Goal: Information Seeking & Learning: Learn about a topic

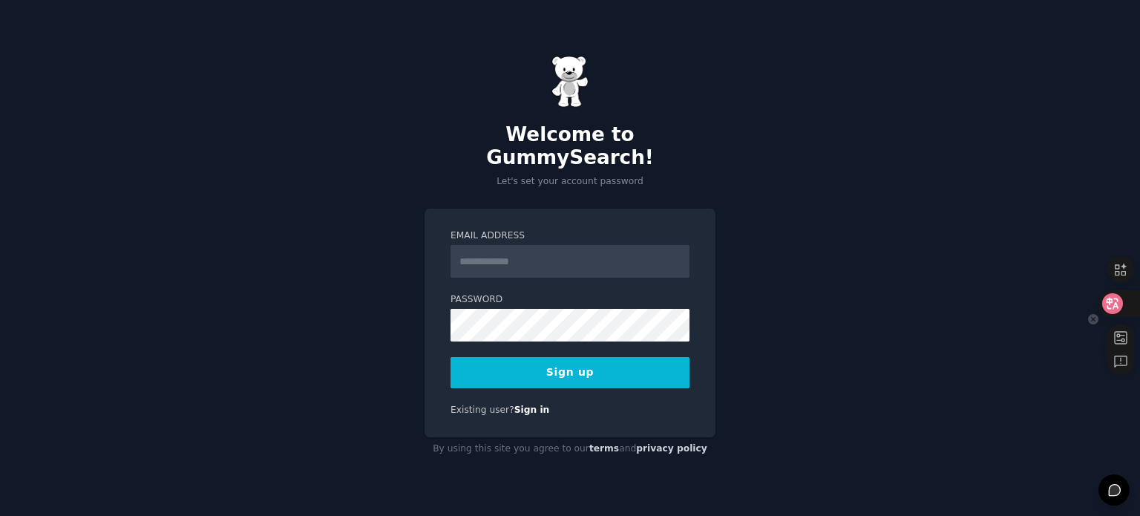
click at [1119, 307] on icon at bounding box center [1112, 303] width 15 height 15
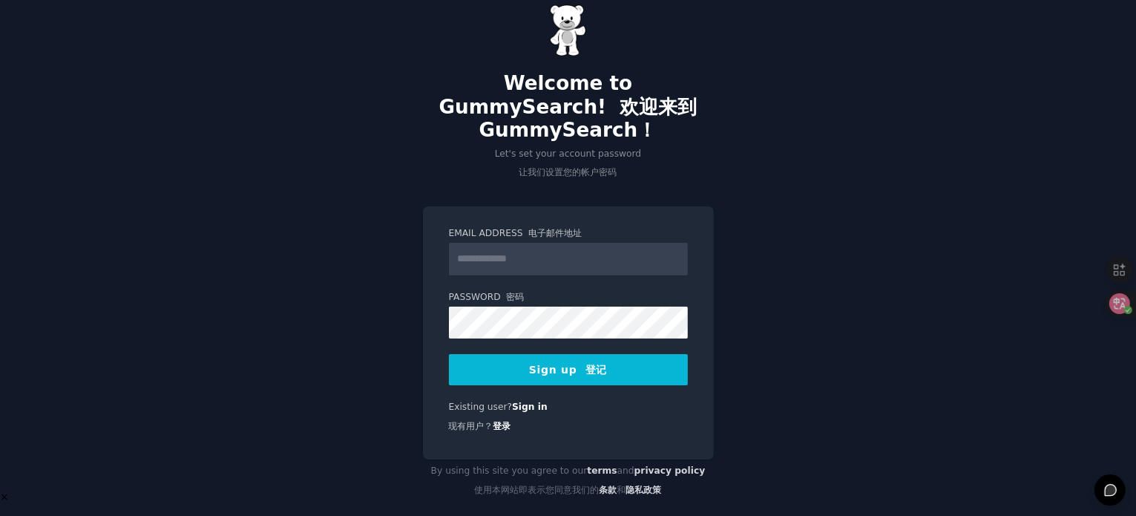
scroll to position [49, 0]
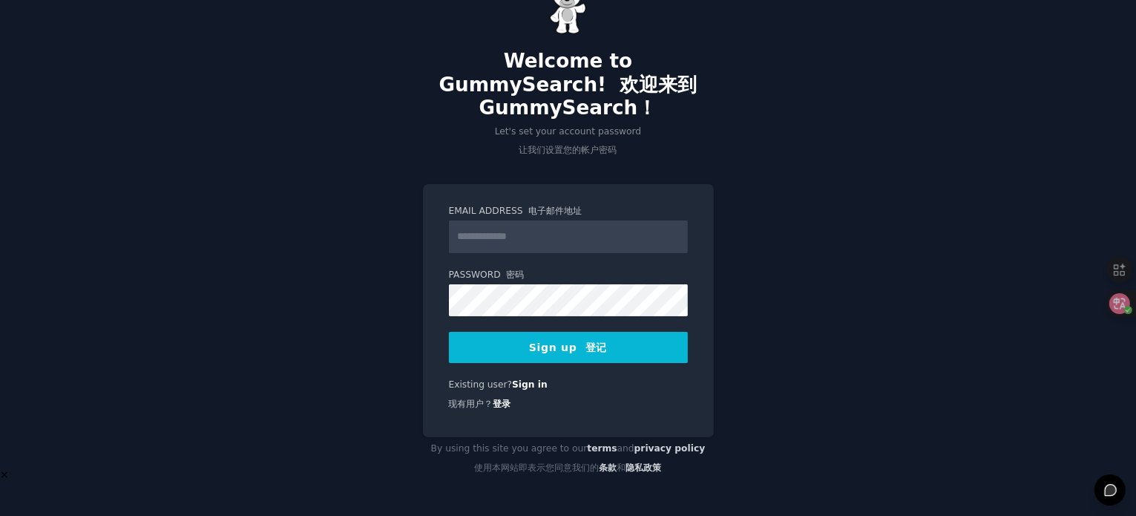
click at [560, 236] on input "Email Address 电子邮件地址" at bounding box center [568, 236] width 239 height 33
type input "**********"
click at [548, 335] on button "Sign up 登记" at bounding box center [568, 347] width 239 height 31
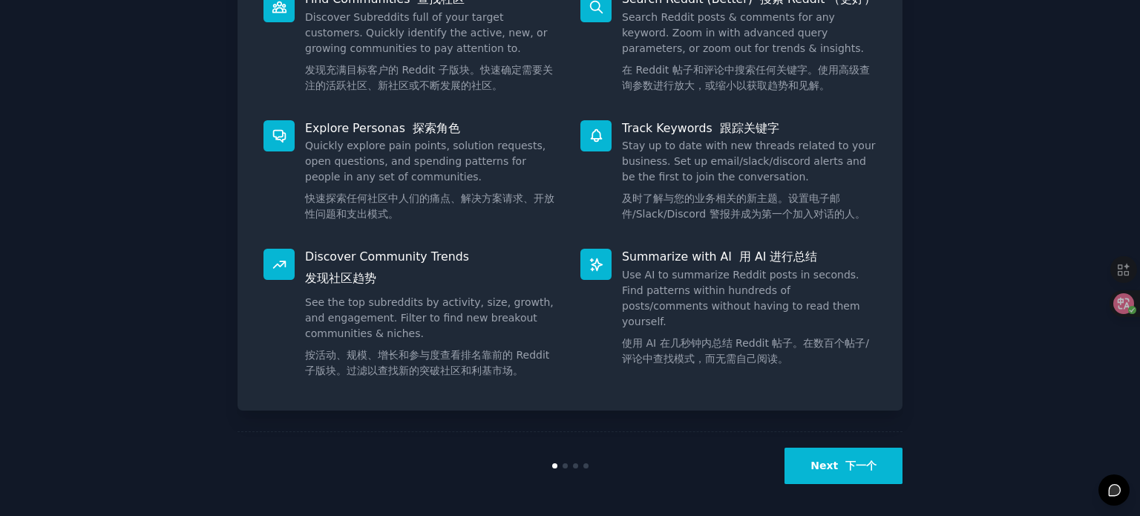
scroll to position [306, 0]
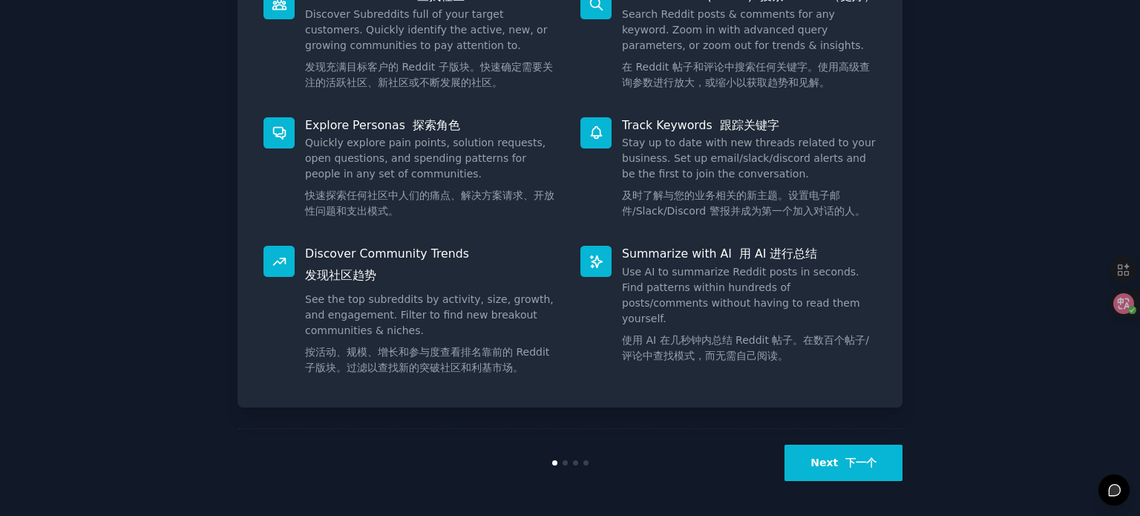
click at [805, 457] on button "Next 下一个" at bounding box center [843, 462] width 118 height 36
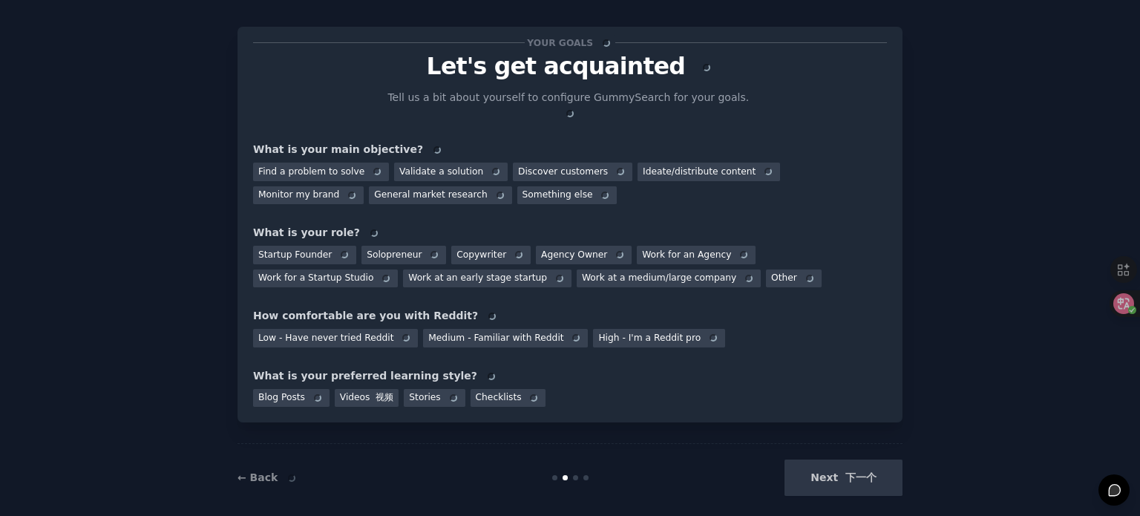
click at [833, 459] on div "Next 下一个" at bounding box center [791, 477] width 222 height 36
click at [840, 459] on div "Next 下一个" at bounding box center [791, 477] width 222 height 36
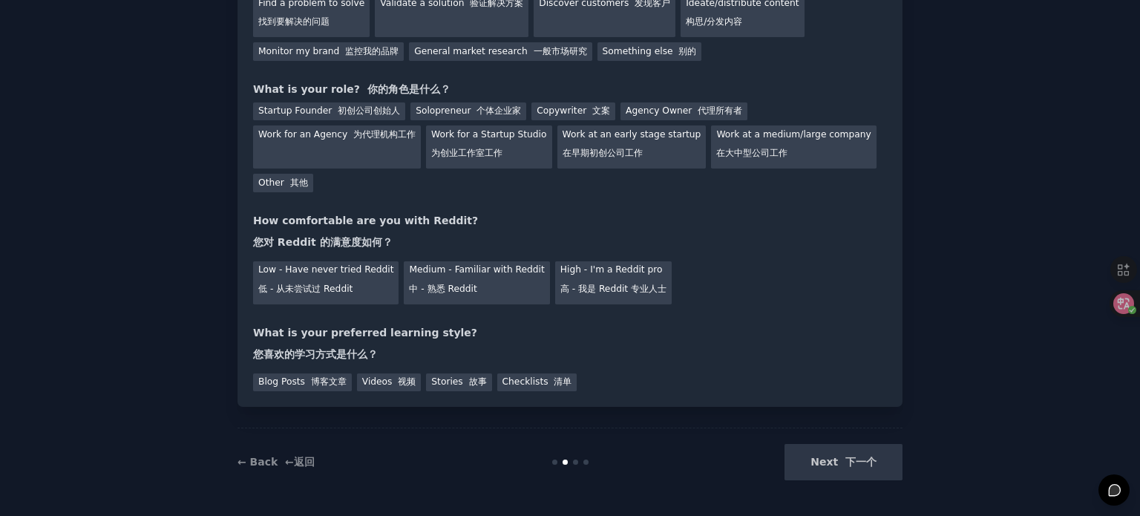
click at [836, 462] on div "Next 下一个" at bounding box center [791, 462] width 222 height 36
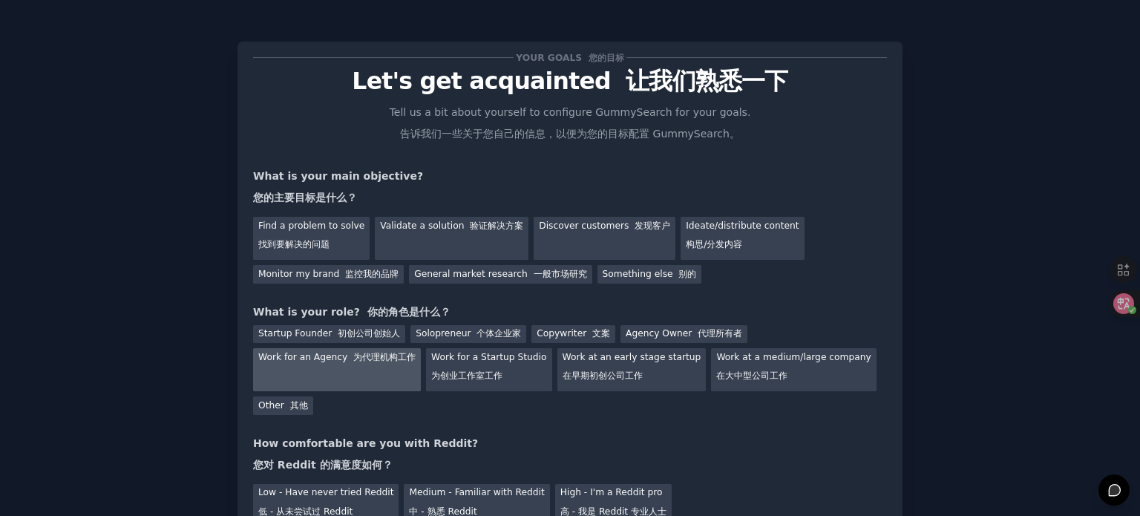
scroll to position [0, 0]
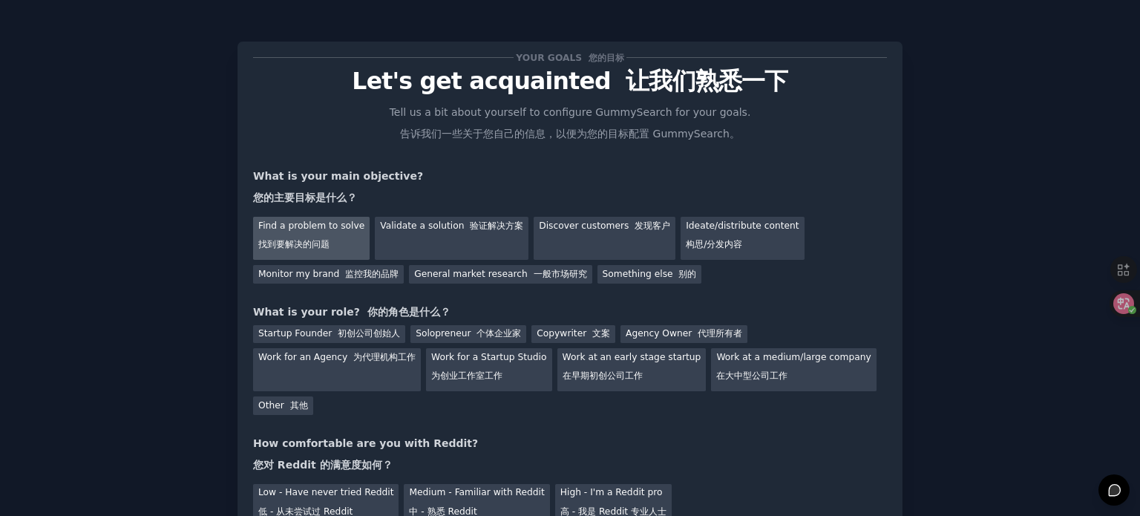
click at [326, 226] on div "Find a problem to solve 找到要解决的问题" at bounding box center [311, 238] width 117 height 43
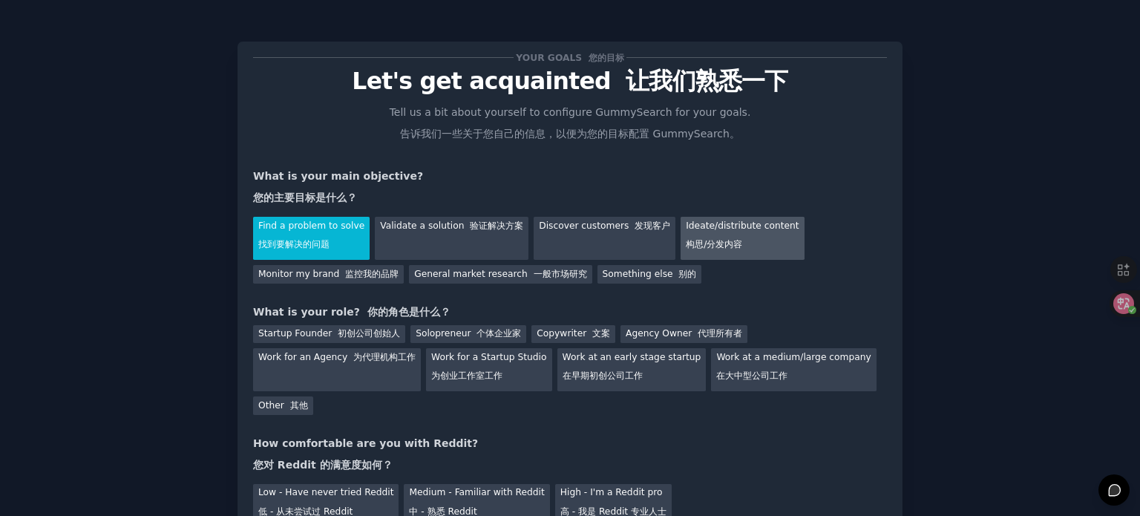
click at [743, 228] on div "Ideate/distribute content 构思/分发内容" at bounding box center [741, 238] width 123 height 43
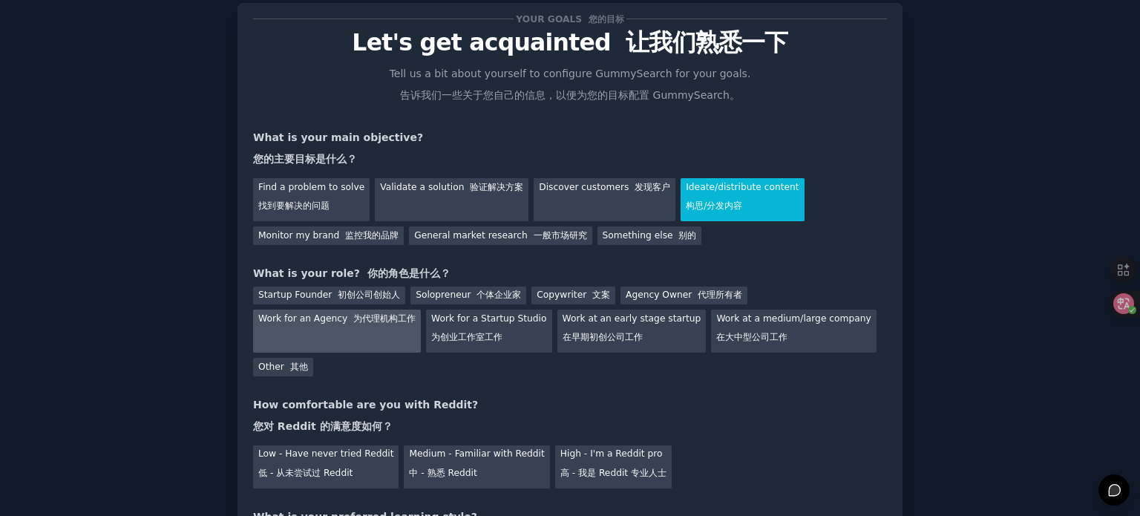
scroll to position [74, 0]
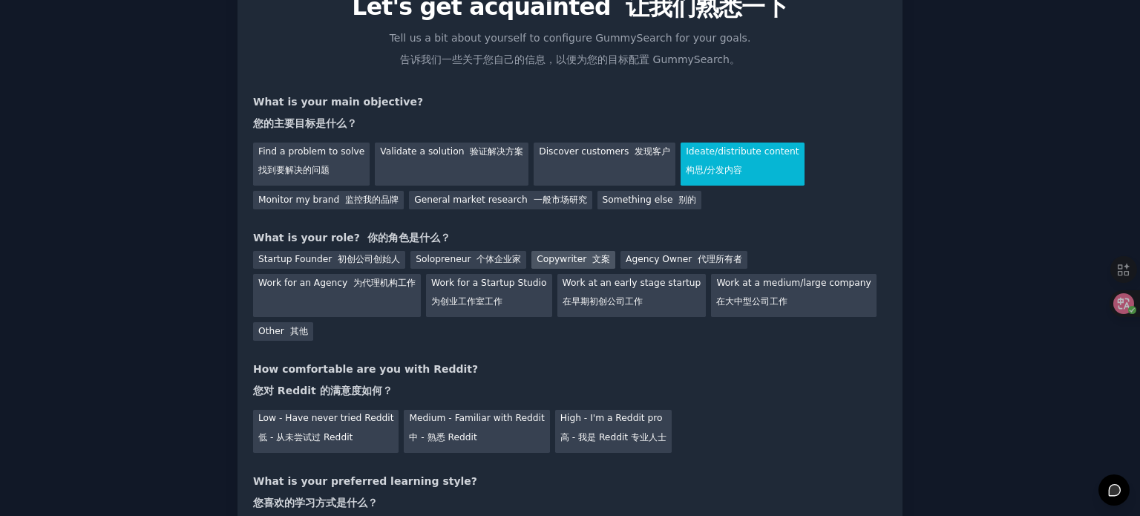
click at [552, 259] on div "Copywriter 文案" at bounding box center [573, 260] width 84 height 19
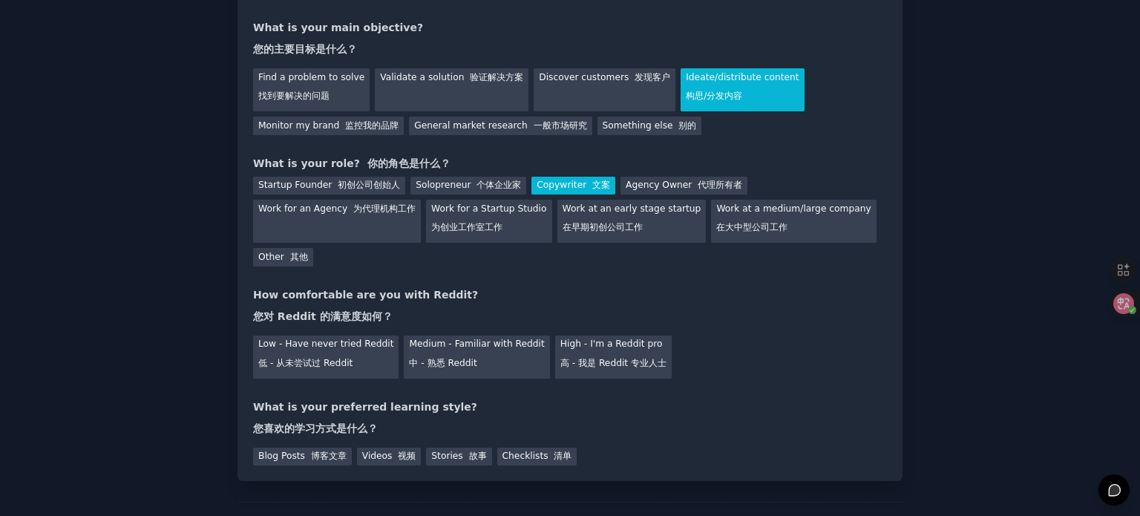
scroll to position [223, 0]
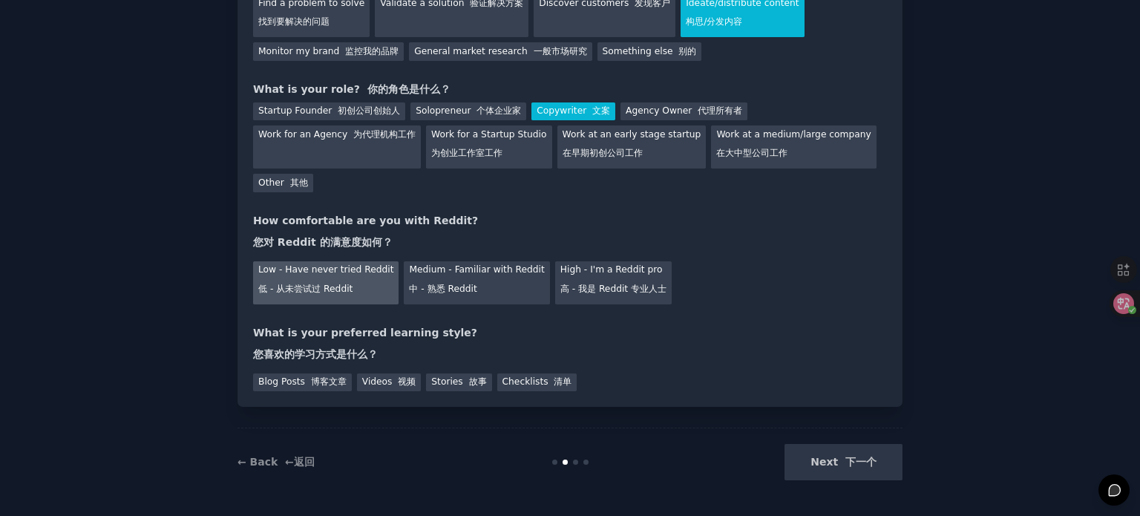
click at [298, 298] on div "Low - Have never tried Reddit 低 - 从未尝试过 Reddit" at bounding box center [325, 282] width 145 height 43
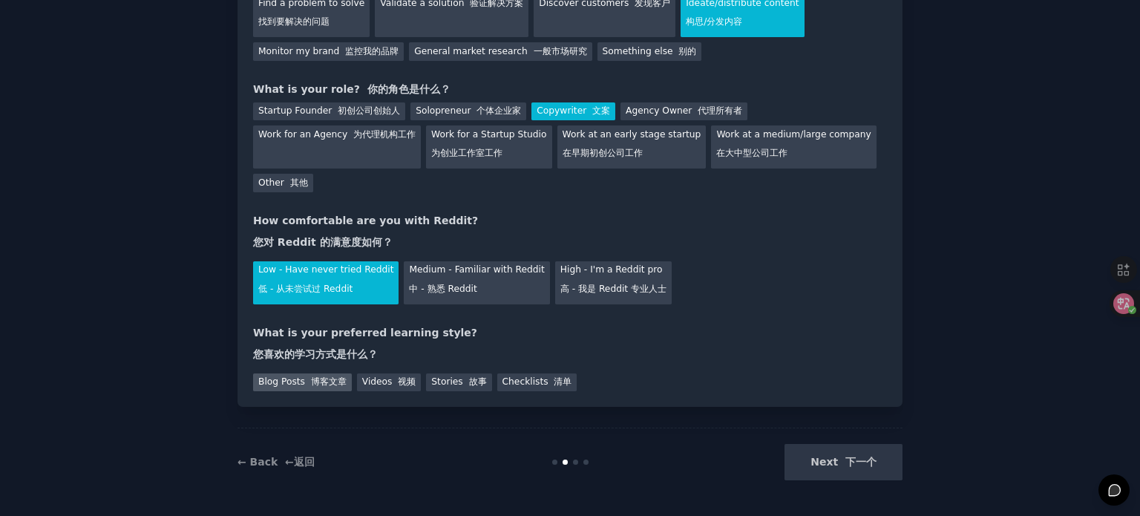
click at [313, 381] on font "博客文章" at bounding box center [329, 381] width 36 height 10
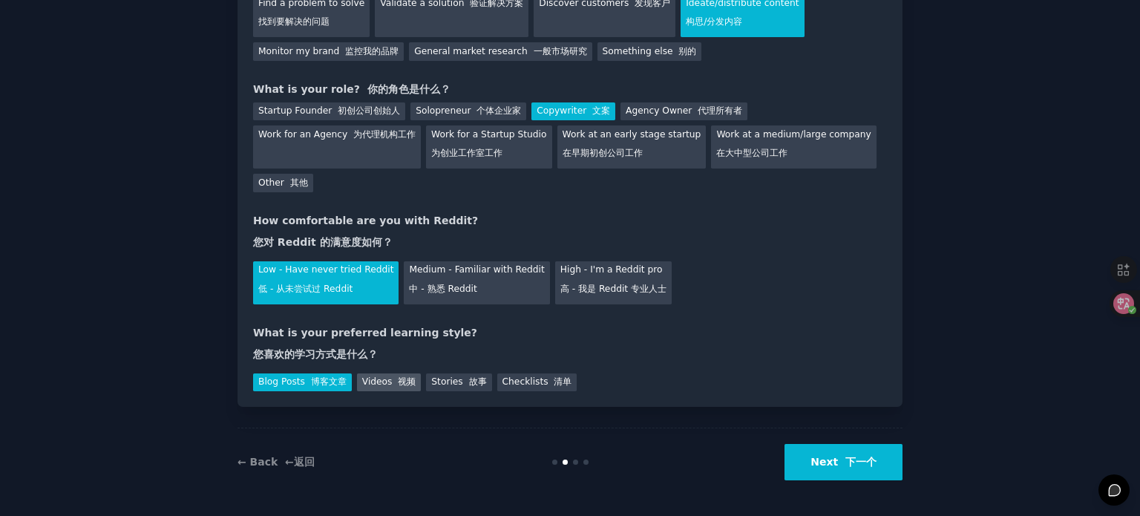
click at [399, 388] on div "Videos 视频" at bounding box center [389, 382] width 65 height 19
click at [292, 378] on div "Blog Posts 博客文章" at bounding box center [302, 382] width 99 height 19
click at [831, 470] on button "Next 下一个" at bounding box center [843, 462] width 118 height 36
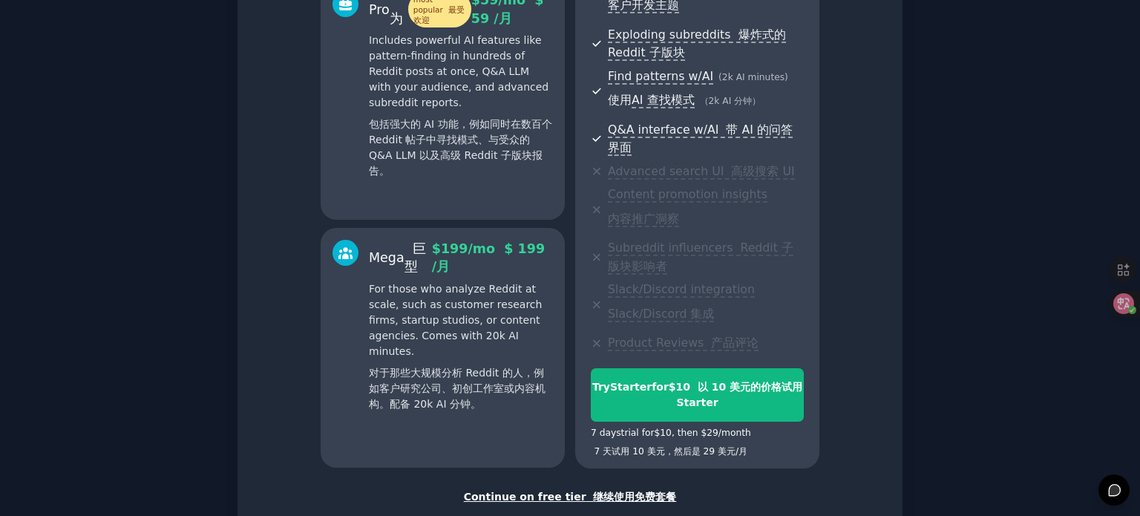
scroll to position [551, 0]
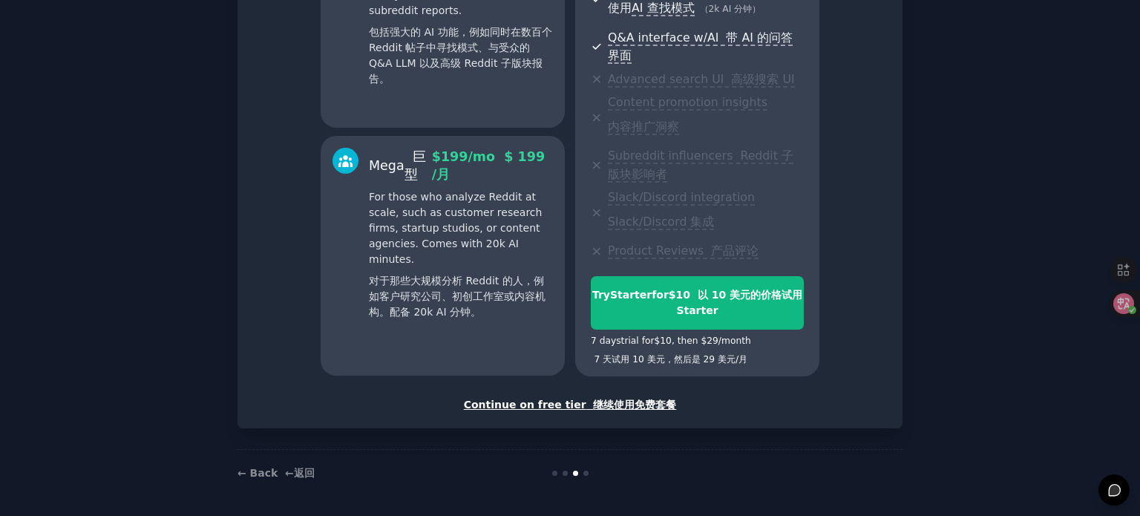
click at [632, 406] on font "继续使用免费套餐" at bounding box center [634, 404] width 83 height 12
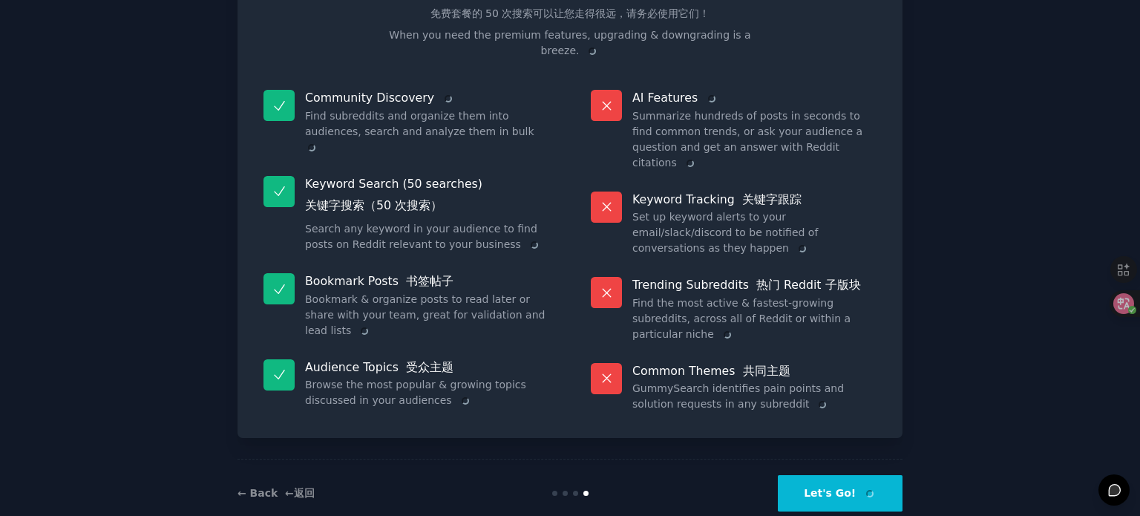
scroll to position [335, 0]
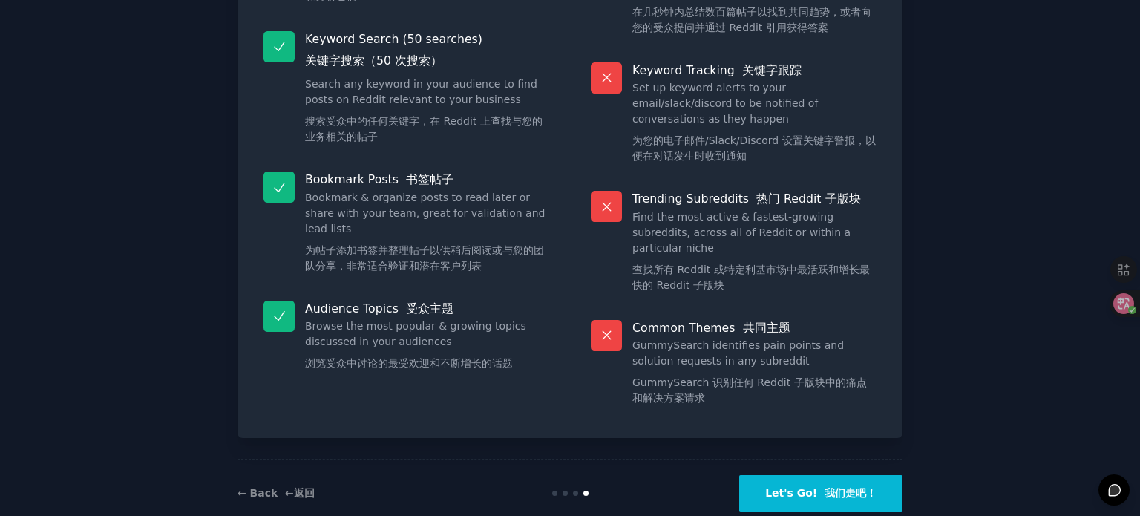
click at [850, 487] on font "我们走吧！" at bounding box center [850, 493] width 52 height 12
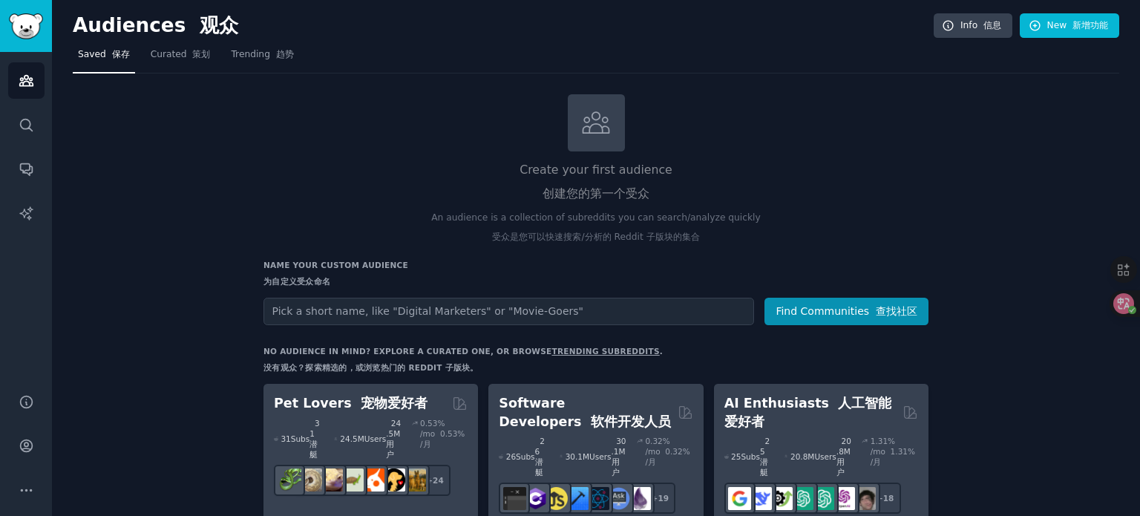
click at [467, 306] on input "text" at bounding box center [508, 311] width 491 height 27
type input "y"
type input "YouTube"
click at [764, 298] on button "Find Communities 查找社区" at bounding box center [846, 311] width 164 height 27
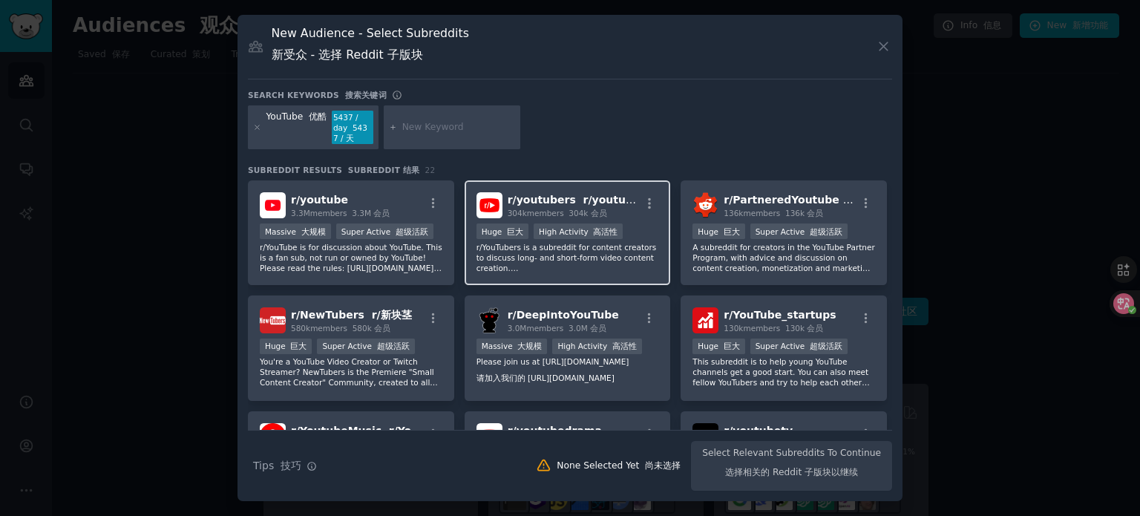
click at [621, 224] on div ">= 80th percentile for submissions / day >= 提交的第 80 个百分位数/天 Huge 巨大 High Activi…" at bounding box center [567, 232] width 183 height 19
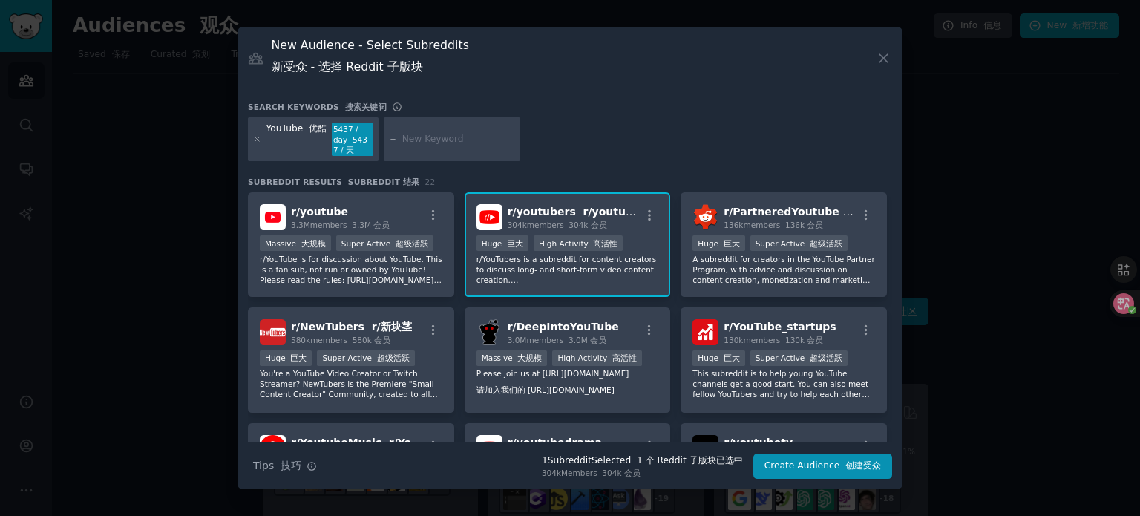
click at [544, 207] on span "r/ youtubers r/youtuber" at bounding box center [577, 212] width 138 height 12
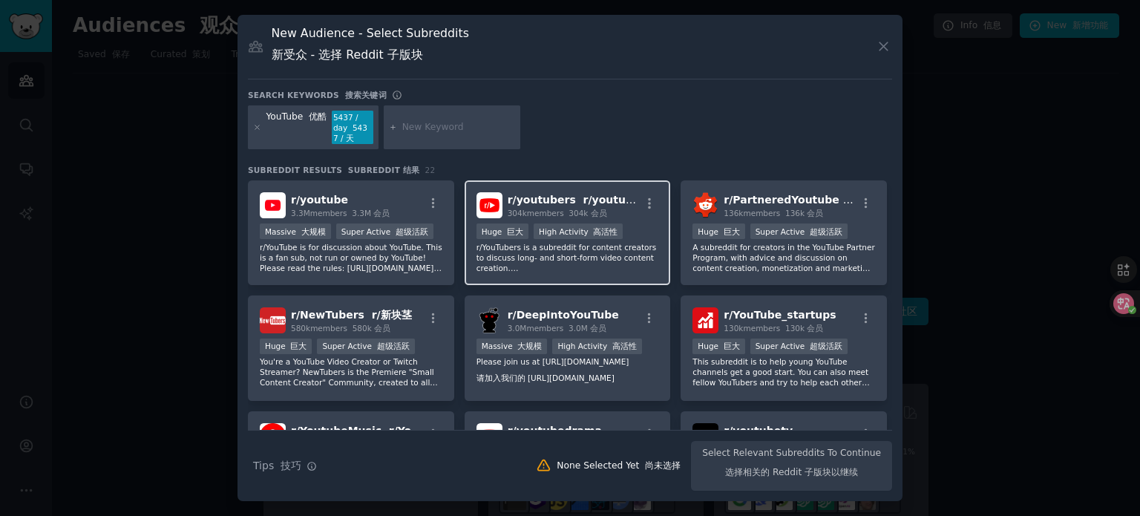
click at [490, 204] on img at bounding box center [489, 205] width 26 height 26
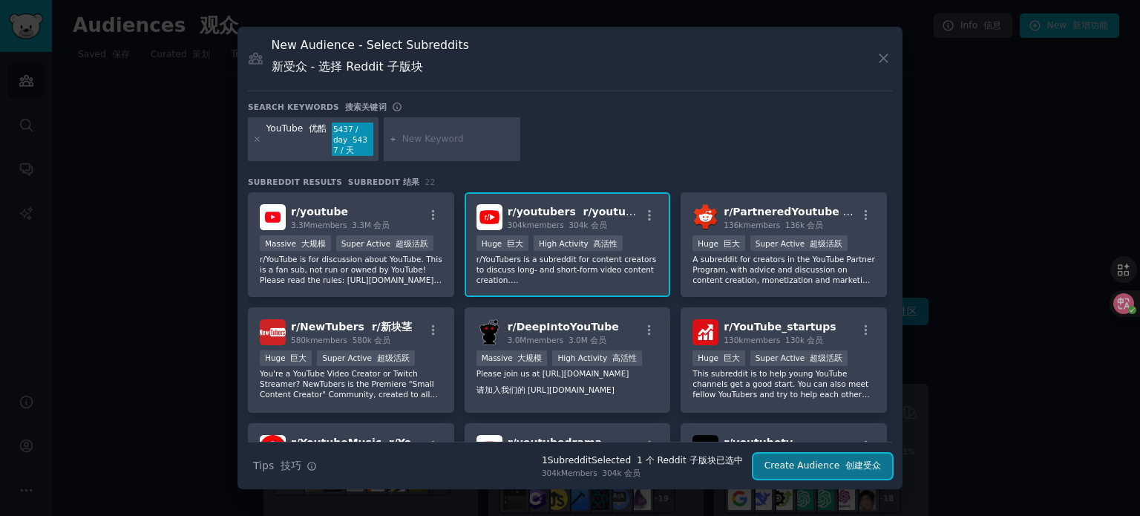
click at [816, 466] on button "Create Audience 创建受众" at bounding box center [822, 465] width 139 height 25
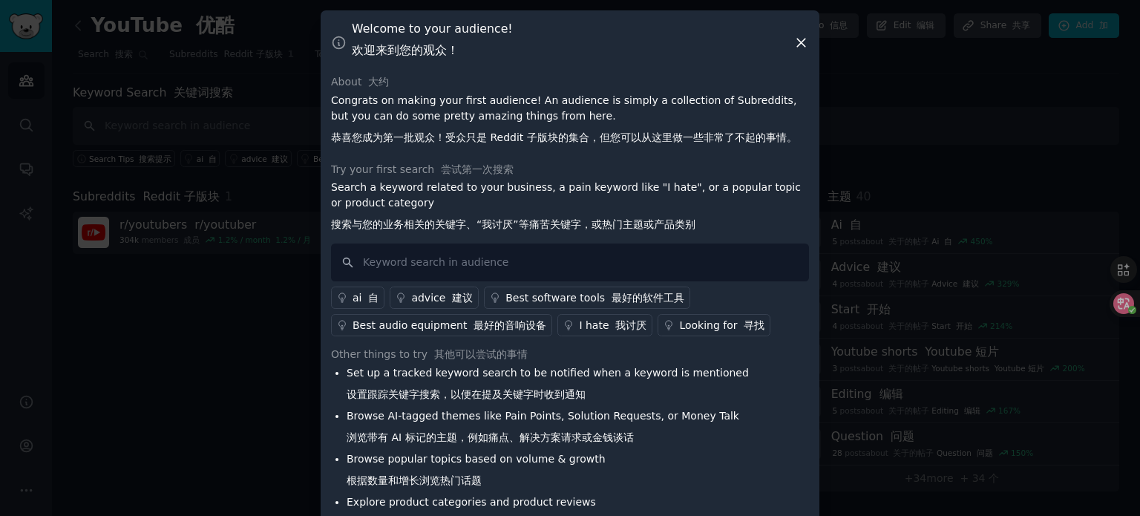
click at [795, 44] on icon at bounding box center [801, 43] width 16 height 16
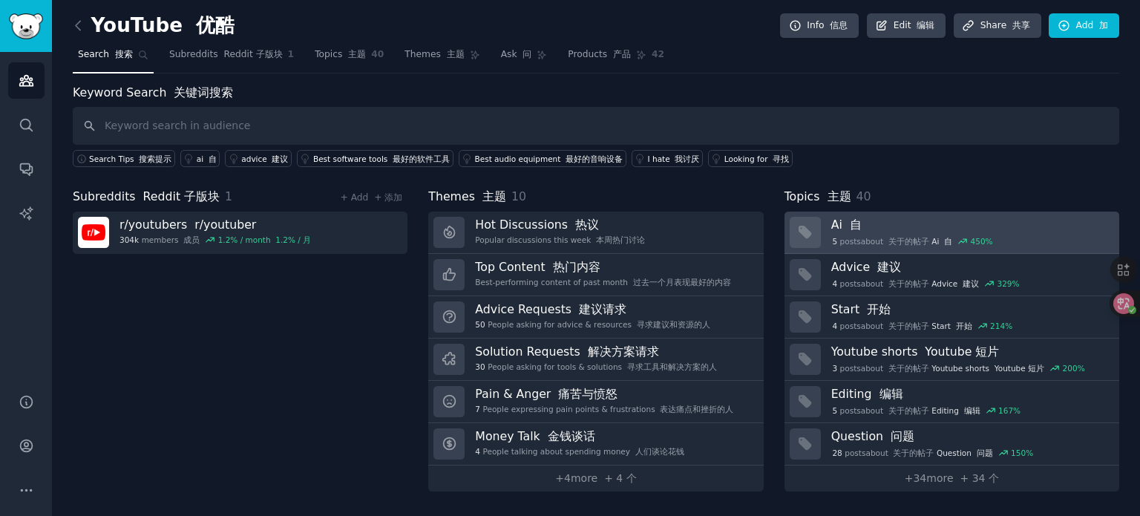
click at [899, 223] on h3 "Ai 自" at bounding box center [970, 225] width 278 height 16
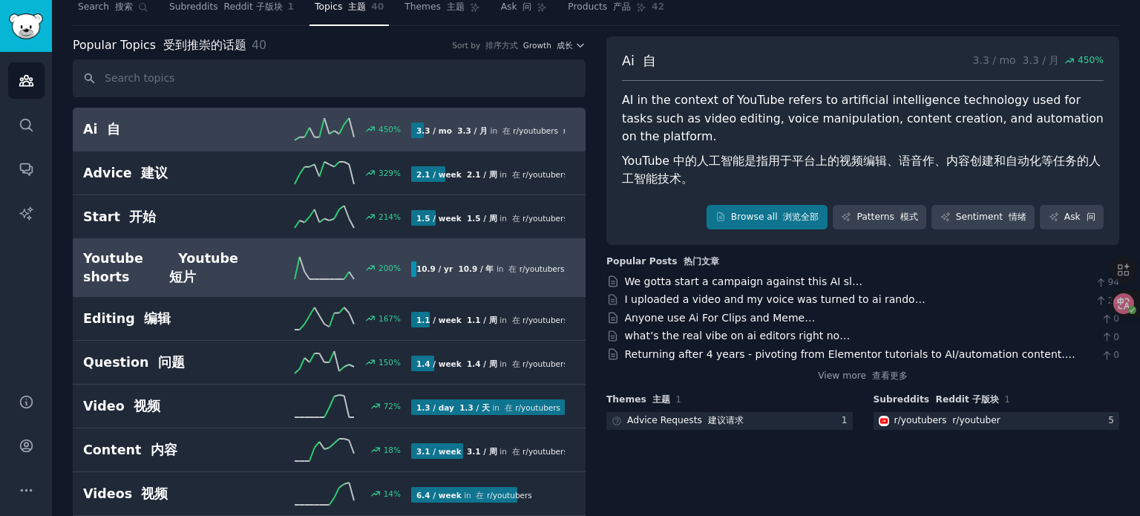
scroll to position [74, 0]
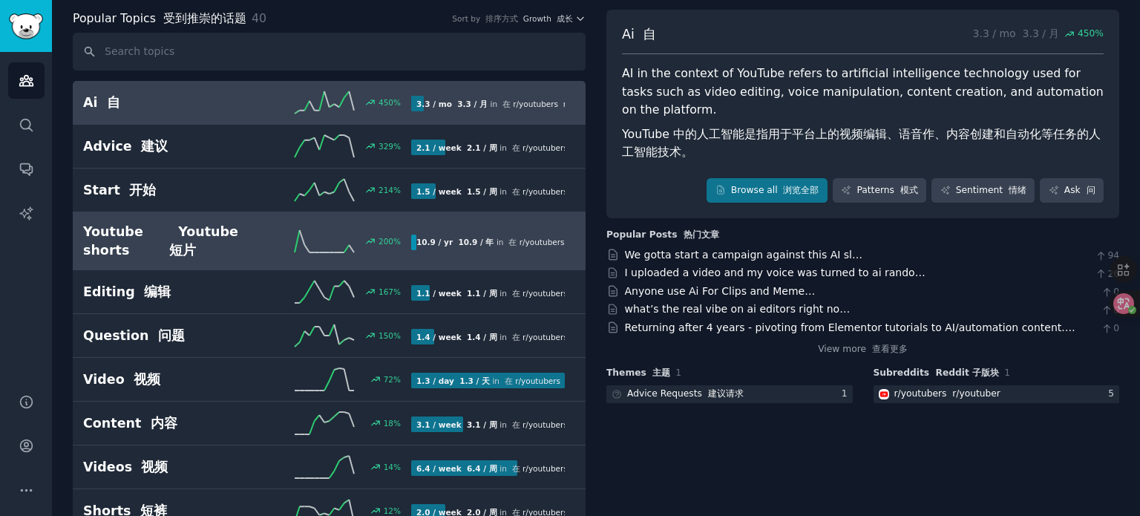
click at [257, 239] on div "200 %" at bounding box center [329, 241] width 164 height 22
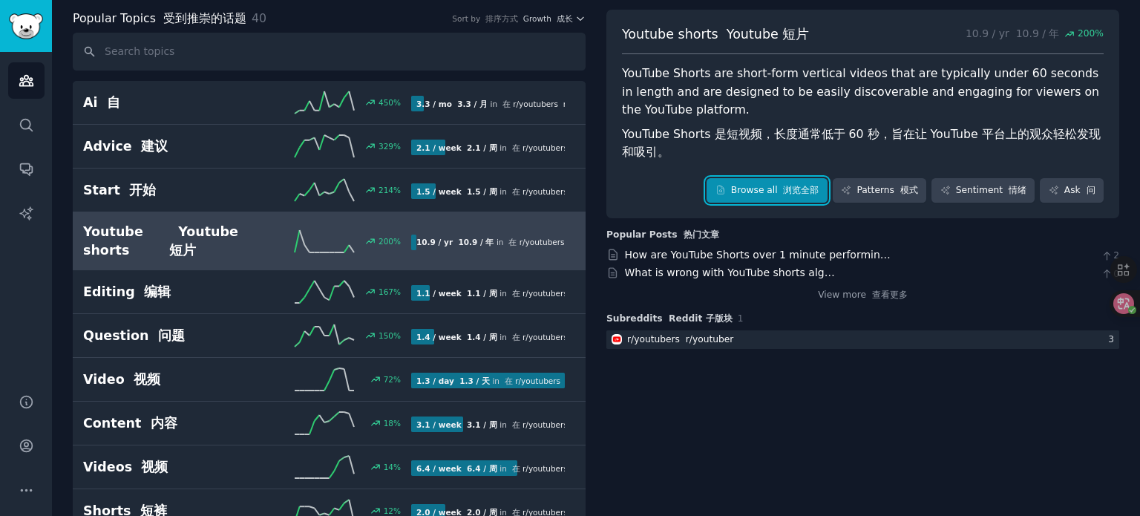
click at [781, 187] on font at bounding box center [781, 190] width 6 height 10
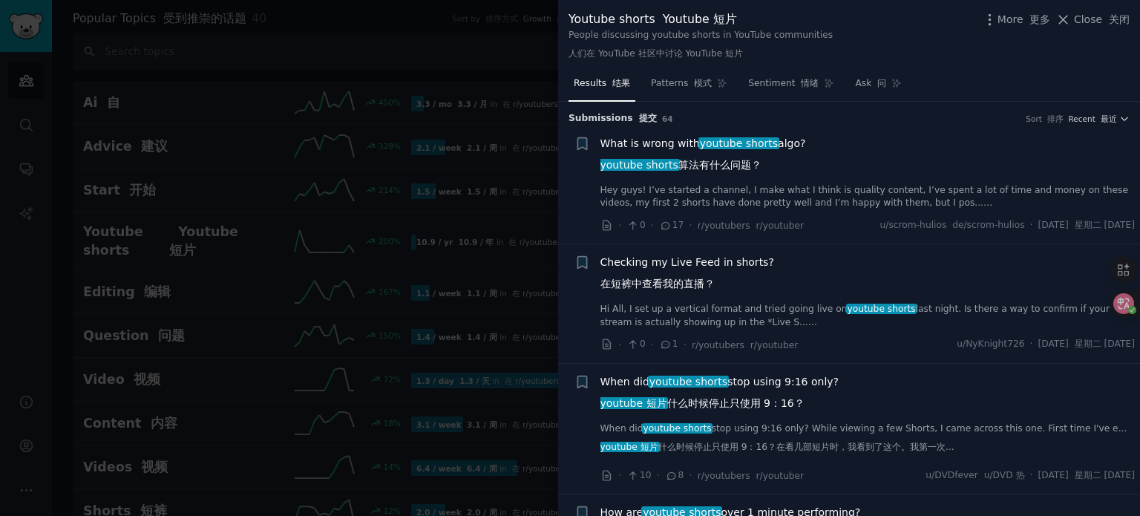
click at [876, 177] on div "What is wrong with youtube shorts algo? youtube shorts 算法有什么问题？" at bounding box center [867, 157] width 535 height 43
click at [850, 190] on link "Hey guys! I’ve started a channel, I make what I think is quality content, I’ve …" at bounding box center [867, 197] width 535 height 26
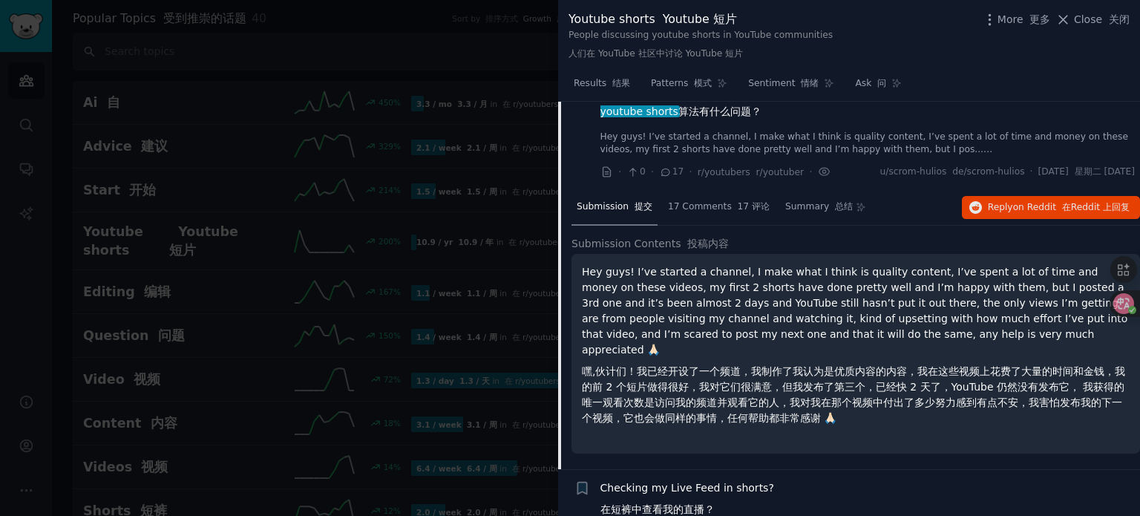
scroll to position [23, 0]
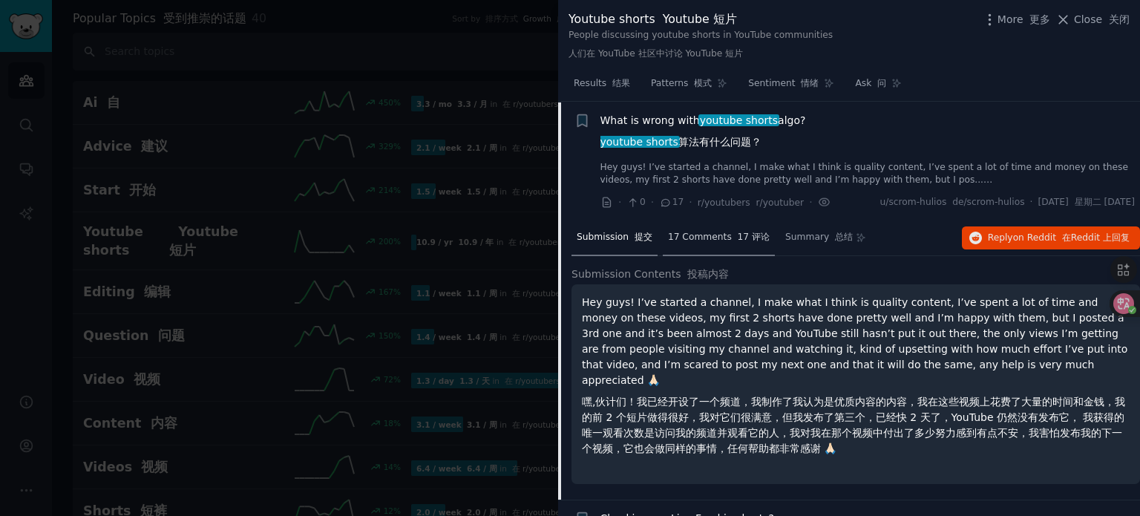
click at [712, 229] on div "17 Comments 17 评论" at bounding box center [719, 238] width 112 height 36
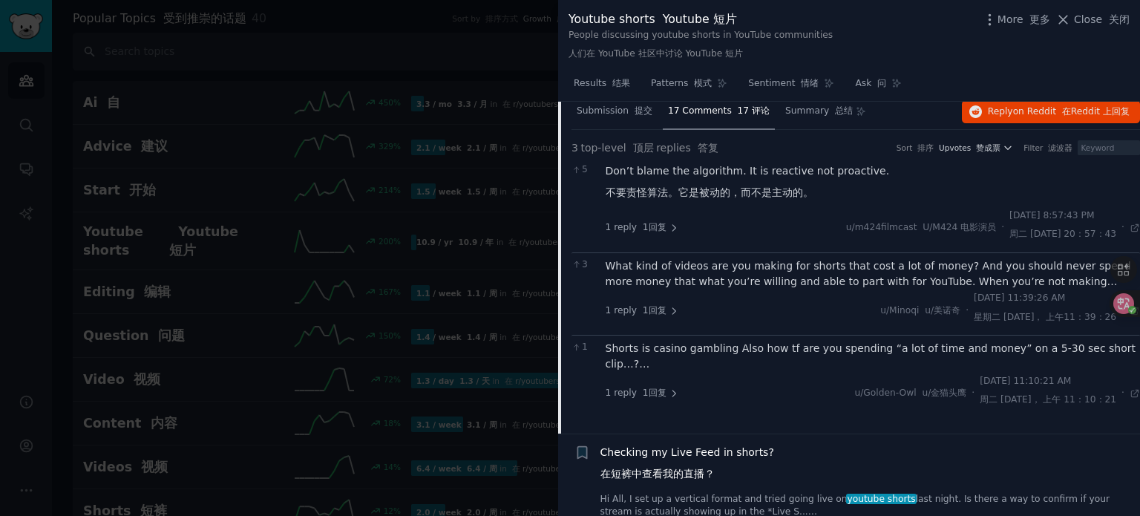
scroll to position [171, 0]
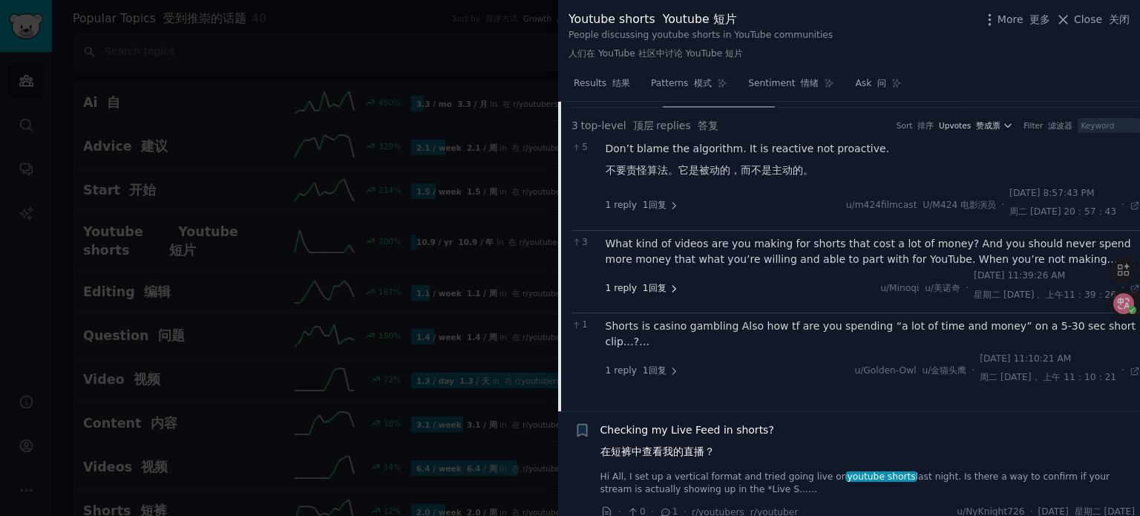
click at [650, 286] on font "1回复" at bounding box center [655, 288] width 24 height 10
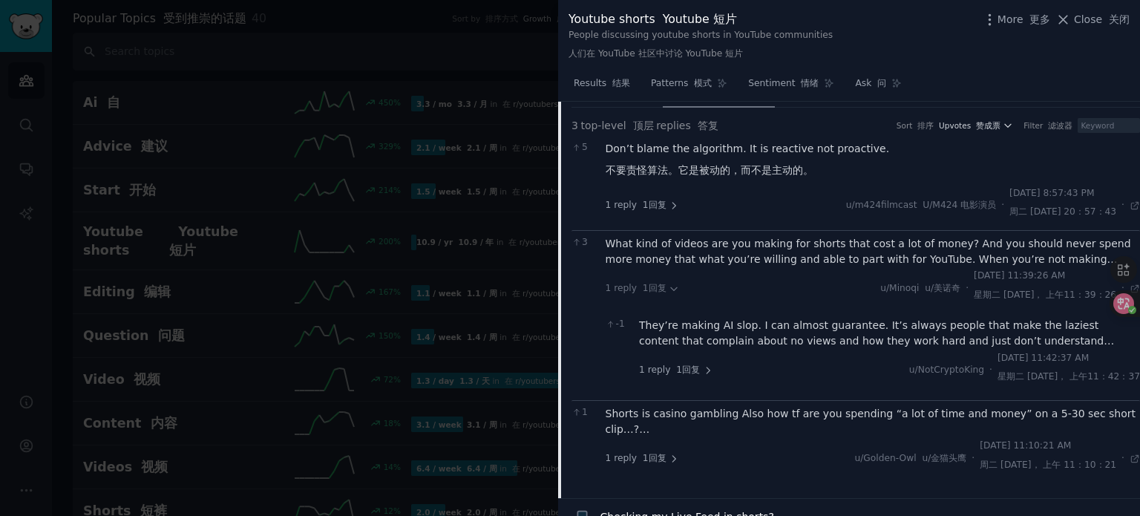
click at [1041, 255] on div "What kind of videos are you making for shorts that cost a lot of money? And you…" at bounding box center [873, 251] width 535 height 31
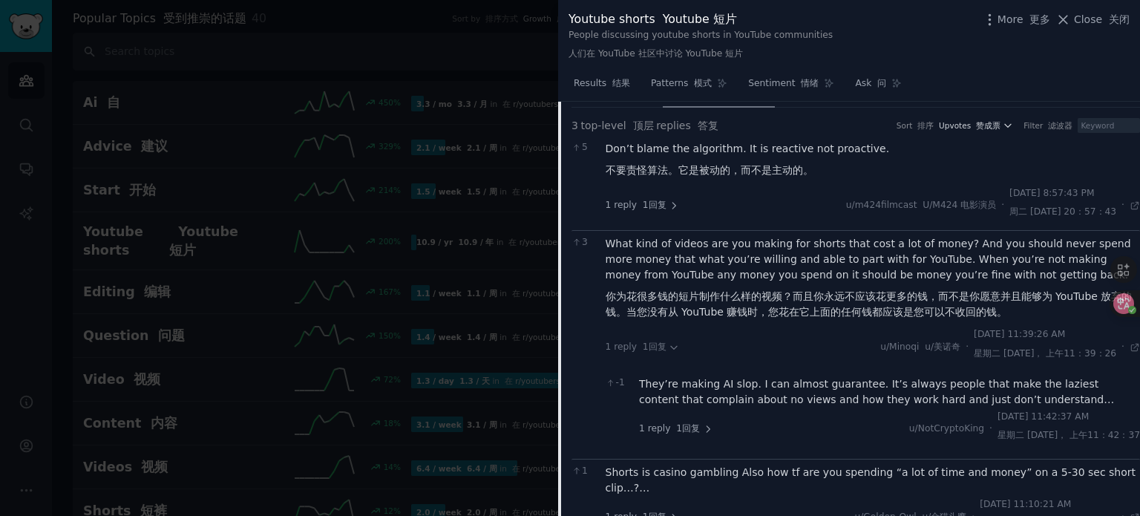
click at [852, 388] on div "They’re making AI slop. I can almost guarantee. It’s always people that make th…" at bounding box center [889, 391] width 501 height 31
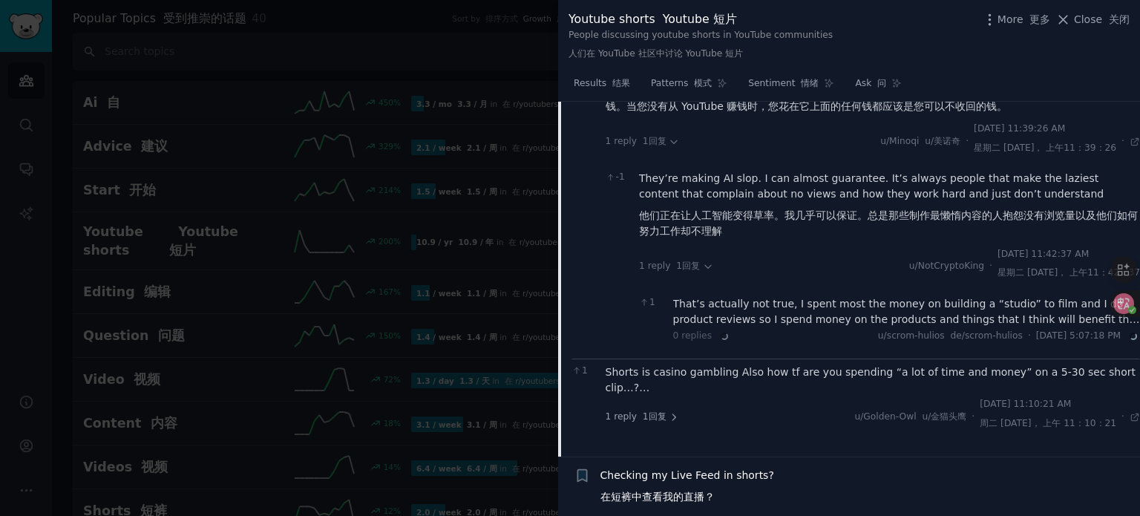
scroll to position [542, 0]
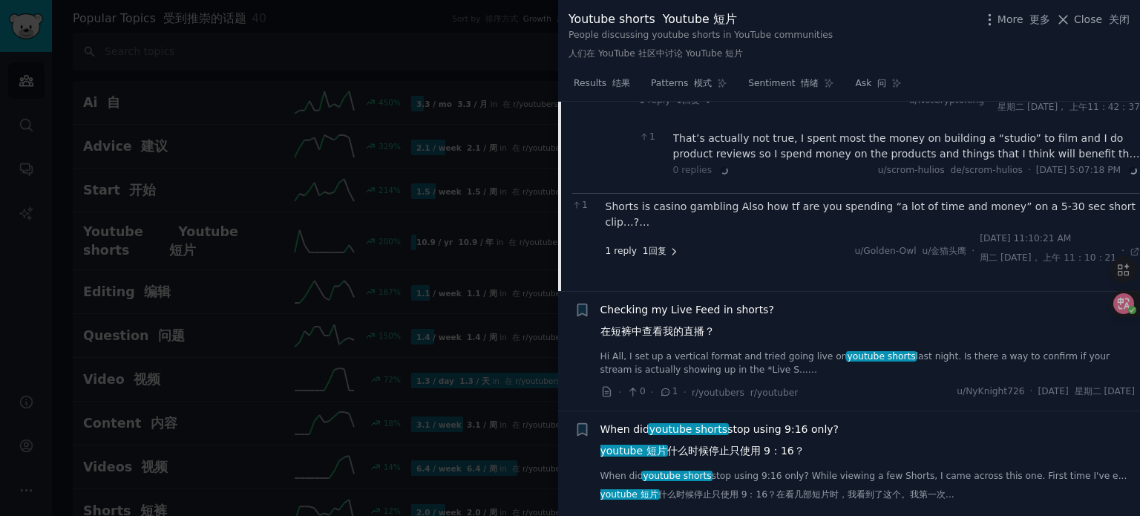
click at [651, 249] on font "1回复" at bounding box center [655, 251] width 24 height 10
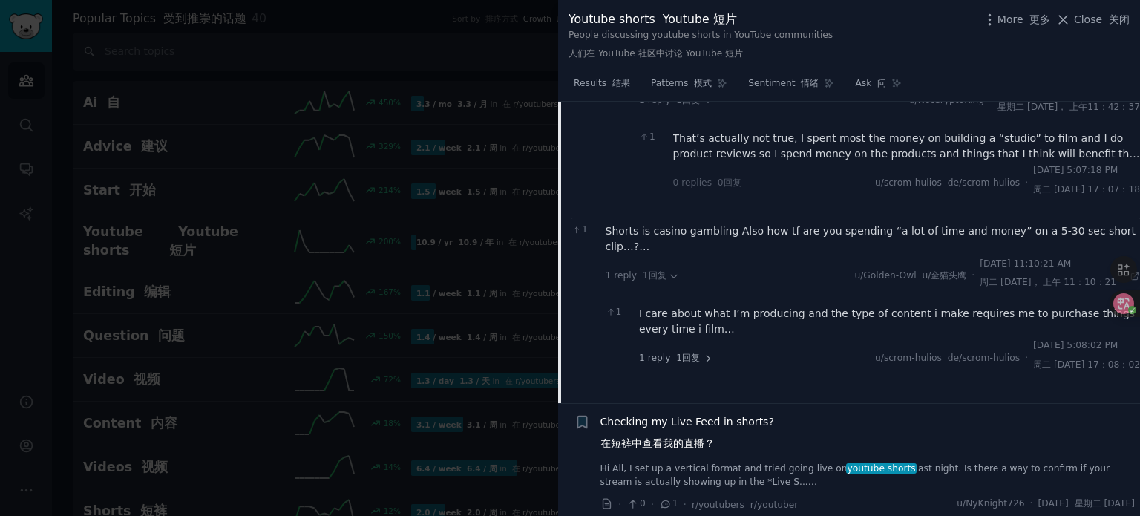
click at [748, 228] on div "Shorts is casino gambling Also how tf are you spending “a lot of time and money…" at bounding box center [873, 238] width 535 height 31
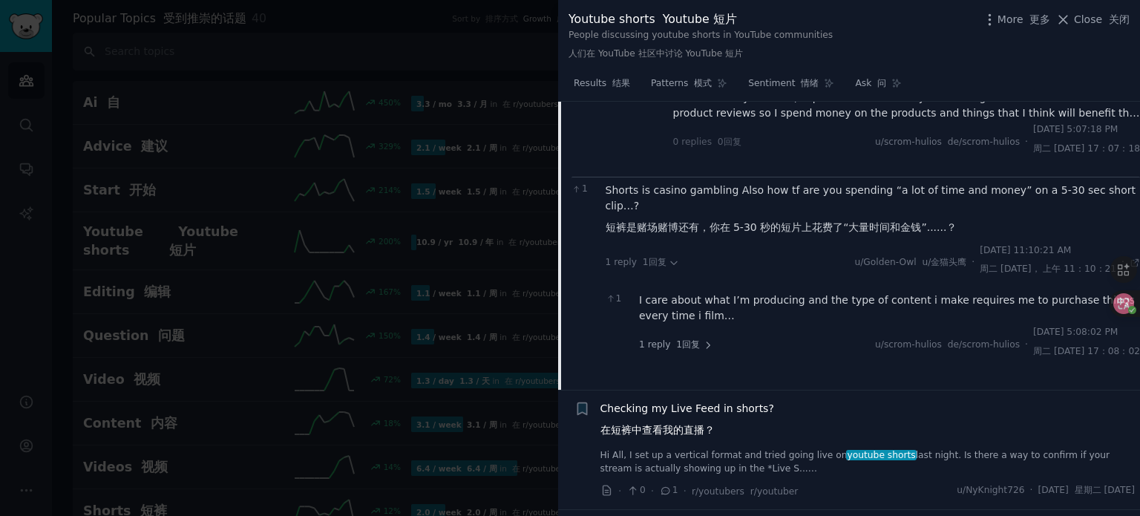
scroll to position [617, 0]
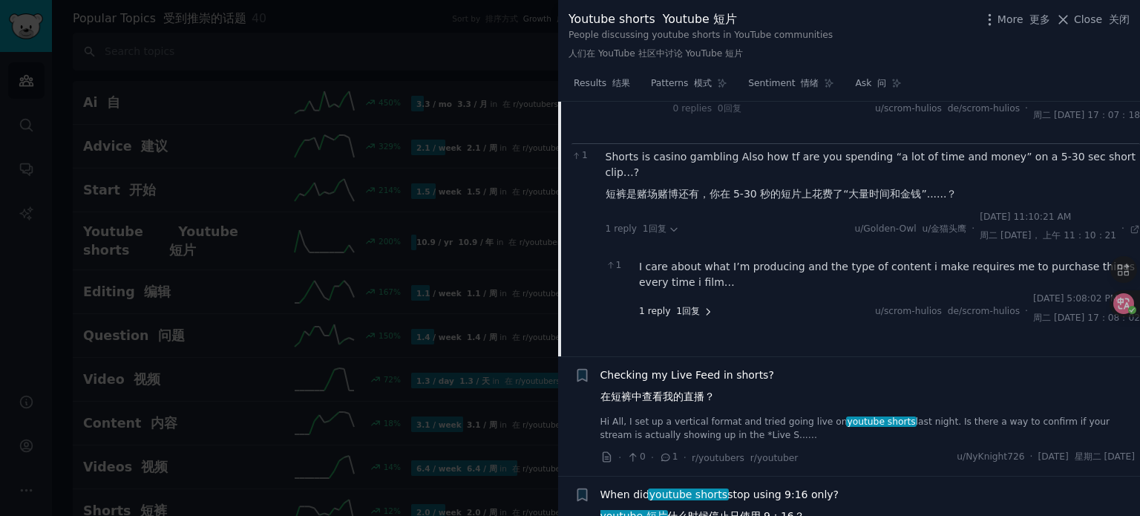
click at [698, 311] on span "1 reply 1回复" at bounding box center [676, 311] width 74 height 13
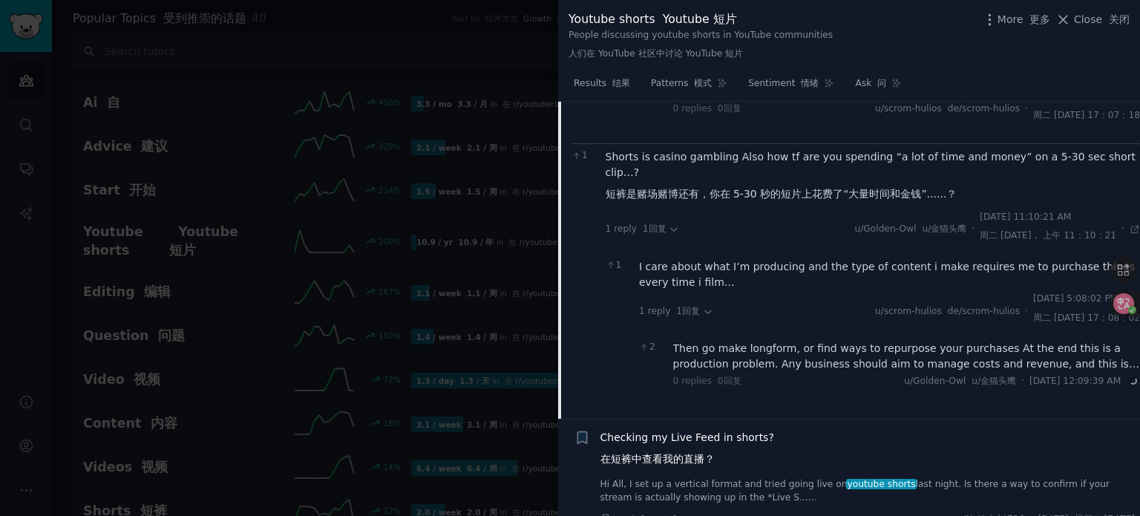
click at [761, 272] on div "I care about what I’m producing and the type of content i make requires me to p…" at bounding box center [889, 274] width 501 height 31
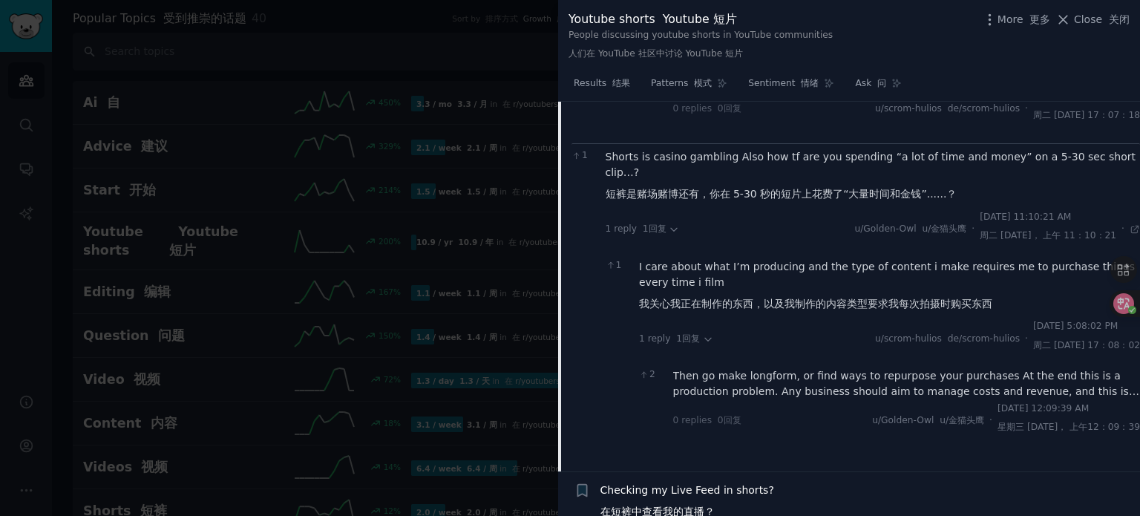
scroll to position [691, 0]
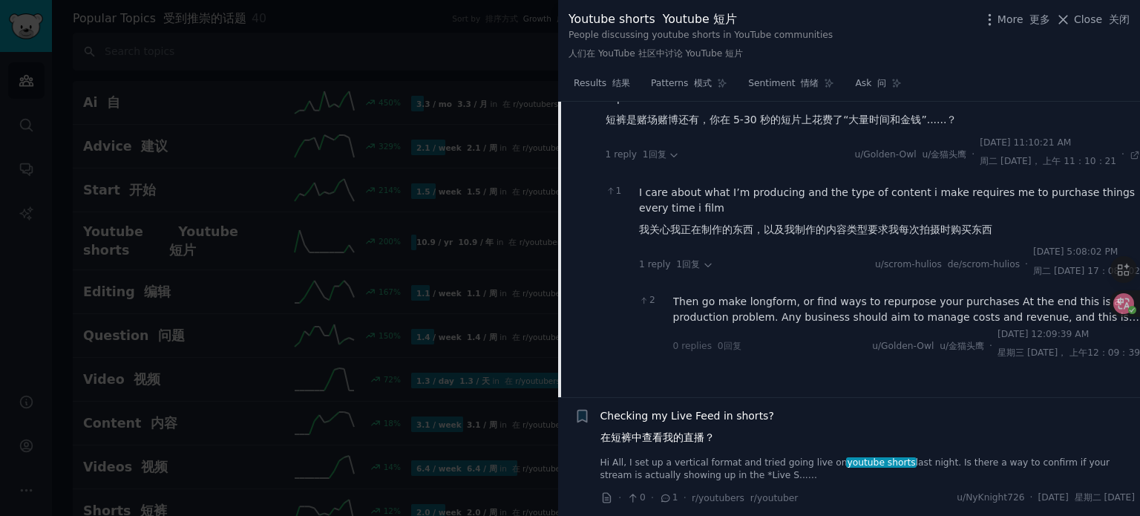
click at [754, 310] on div "Then go make longform, or find ways to repurpose your purchases At the end this…" at bounding box center [906, 309] width 467 height 31
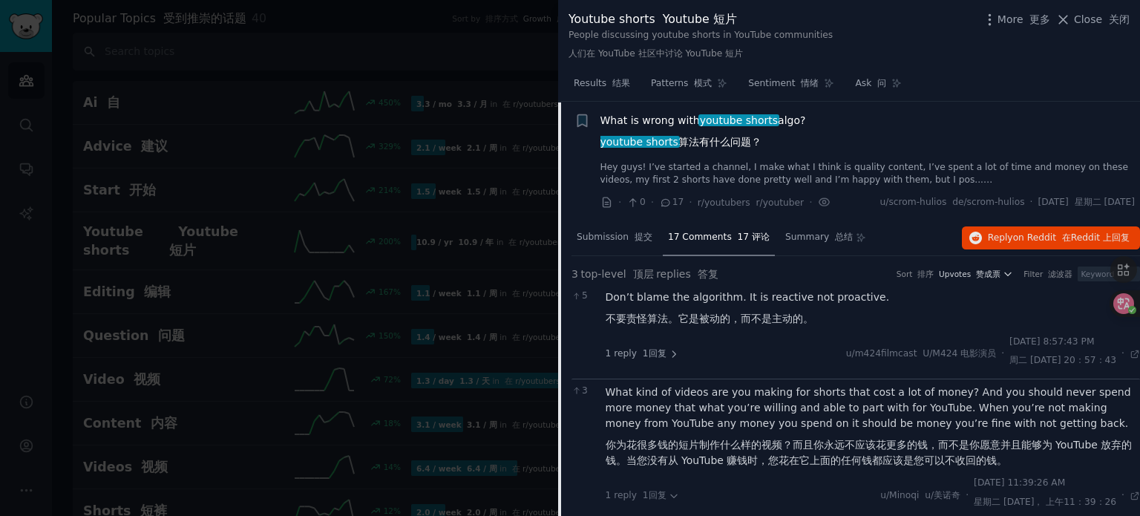
scroll to position [0, 0]
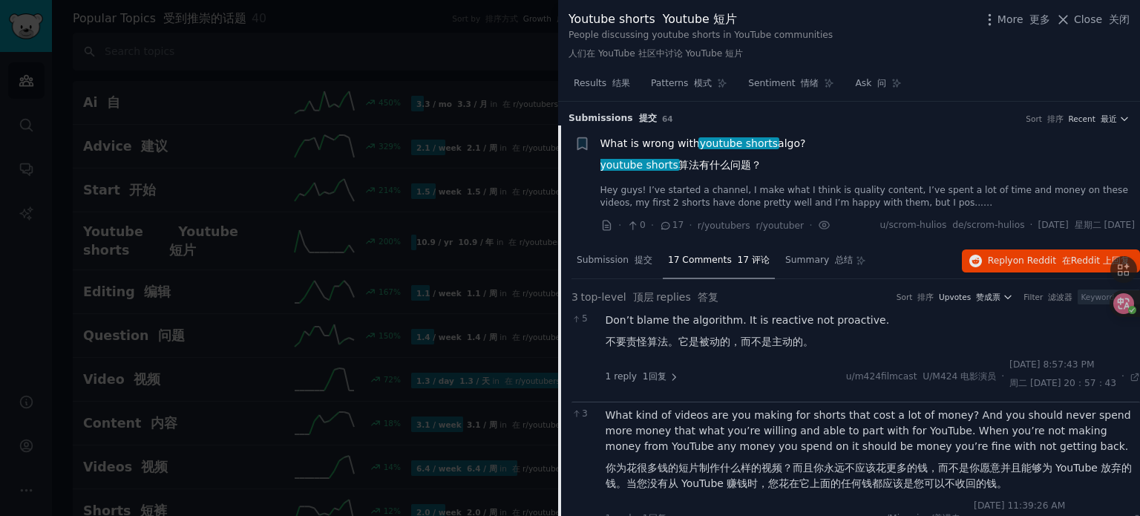
click at [878, 194] on link "Hey guys! I’ve started a channel, I make what I think is quality content, I’ve …" at bounding box center [867, 197] width 535 height 26
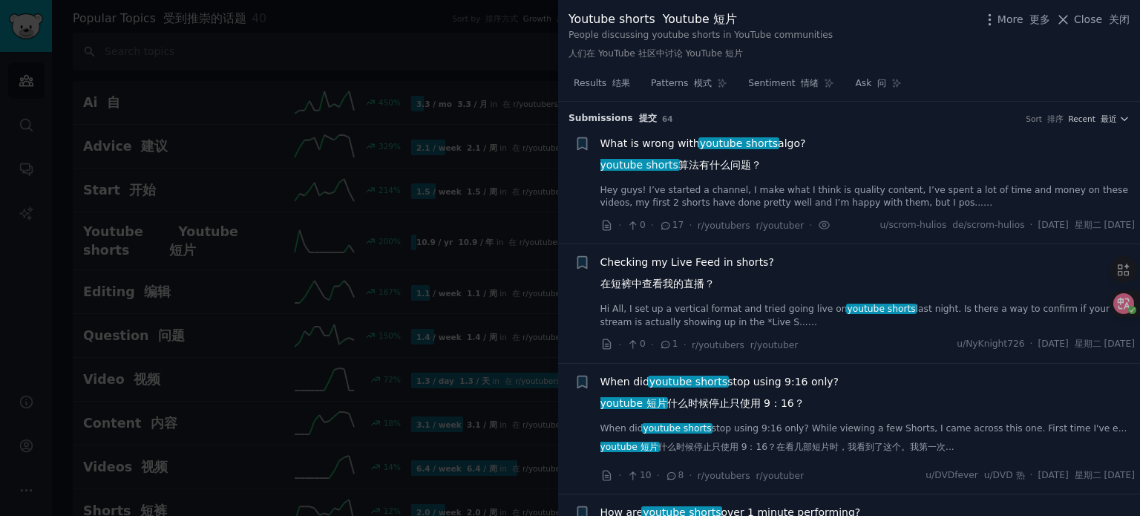
scroll to position [23, 0]
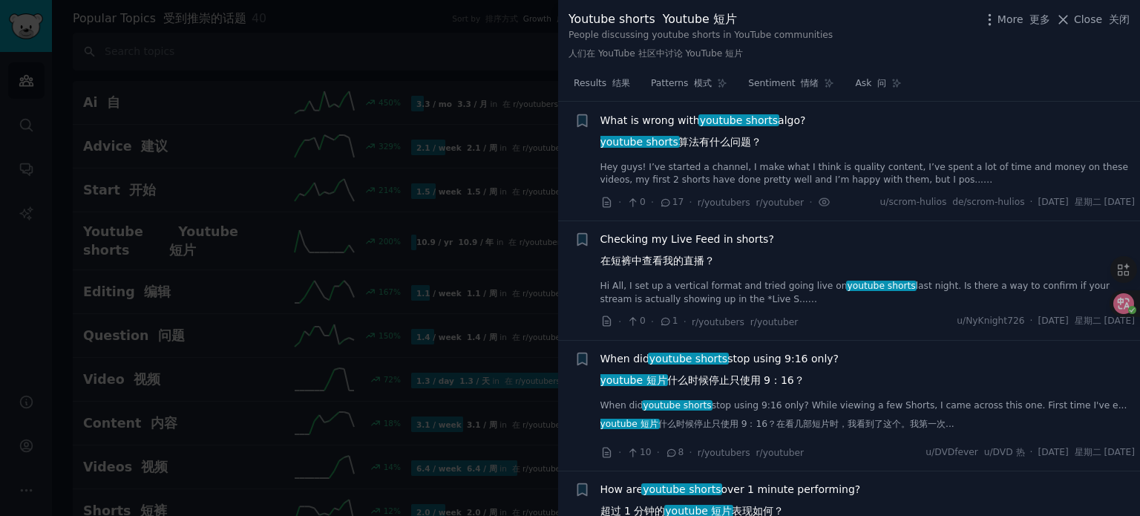
click at [747, 163] on link "Hey guys! I’ve started a channel, I make what I think is quality content, I’ve …" at bounding box center [867, 174] width 535 height 26
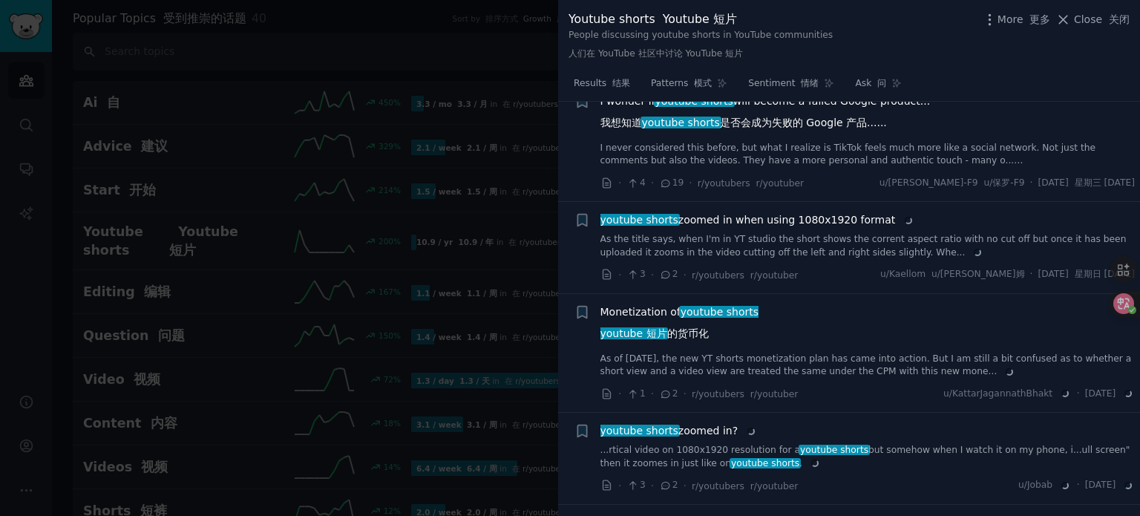
scroll to position [1582, 0]
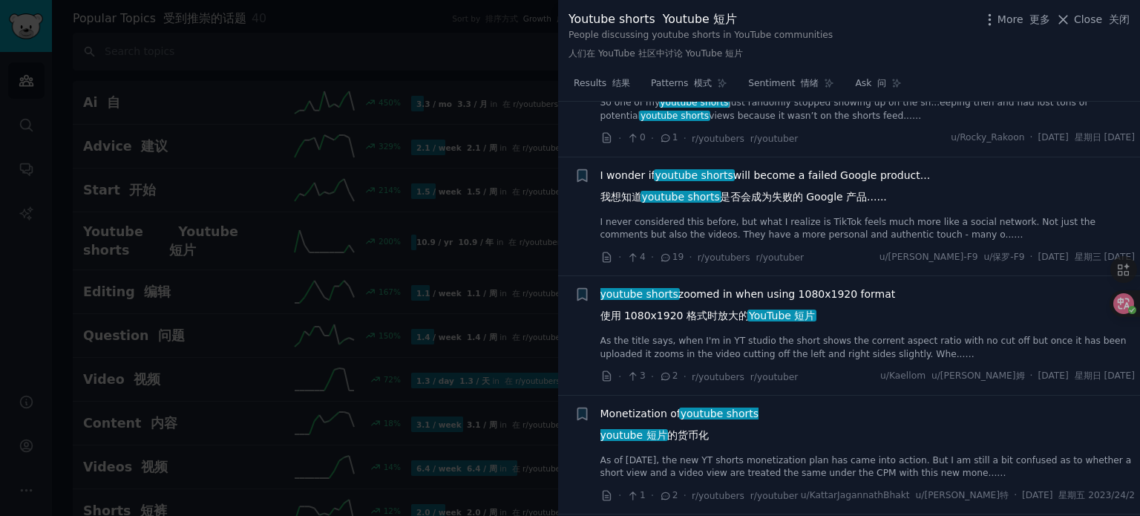
click at [857, 168] on span "I wonder if youtube shorts will become a failed Google product... 我想知道 youtube …" at bounding box center [765, 189] width 330 height 43
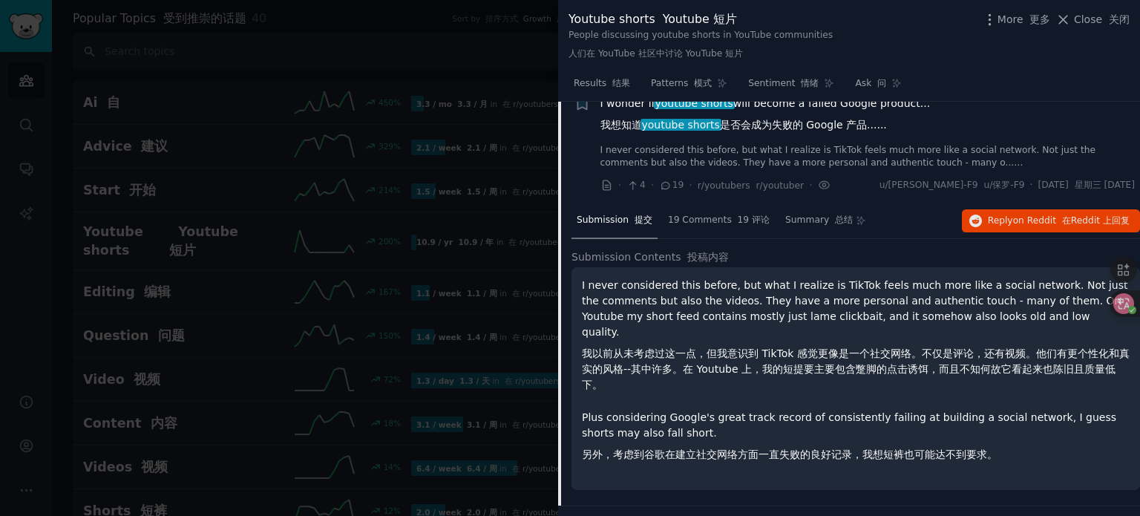
scroll to position [1295, 0]
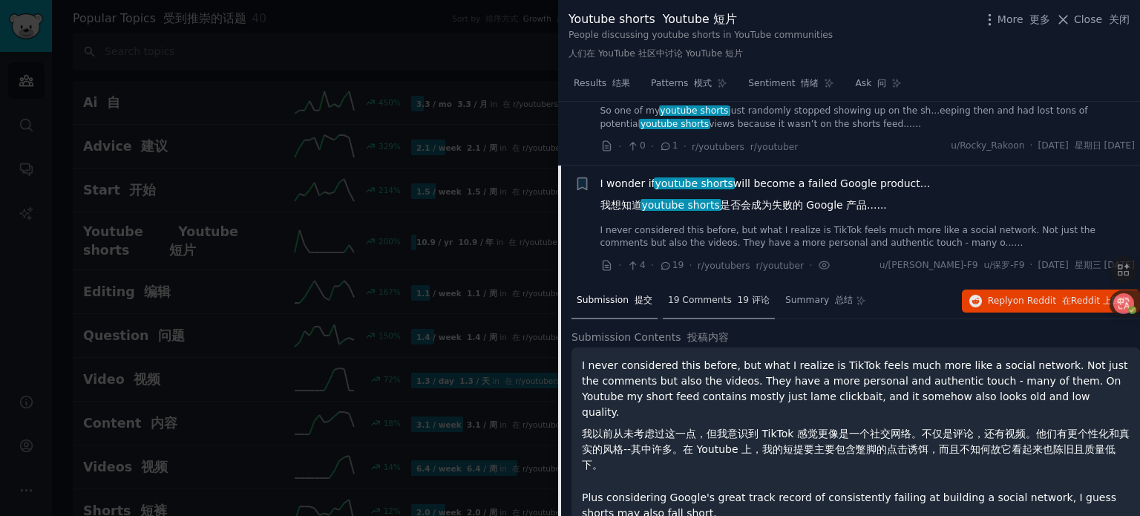
click at [739, 305] on font "19 评论" at bounding box center [754, 300] width 32 height 10
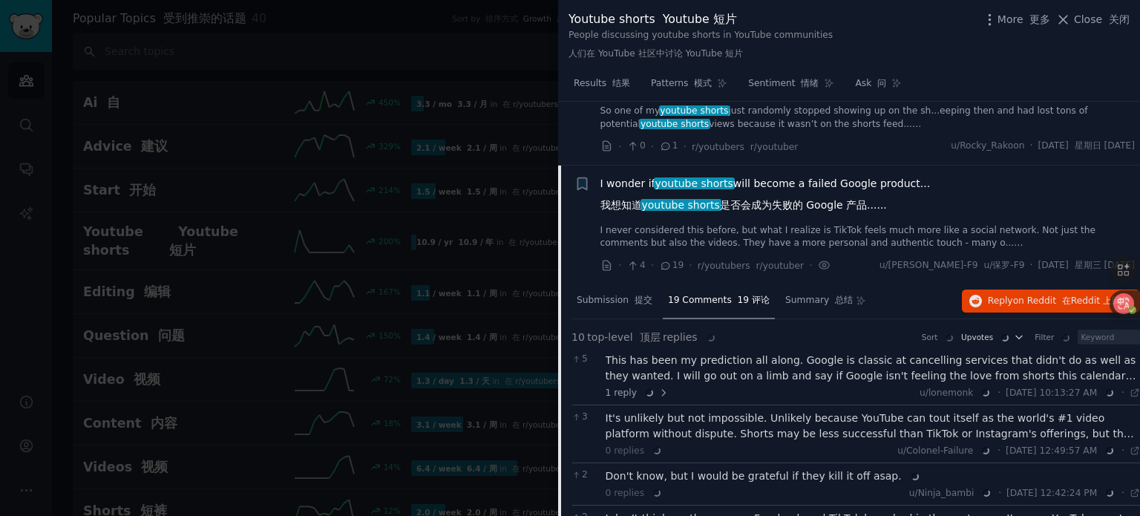
scroll to position [1443, 0]
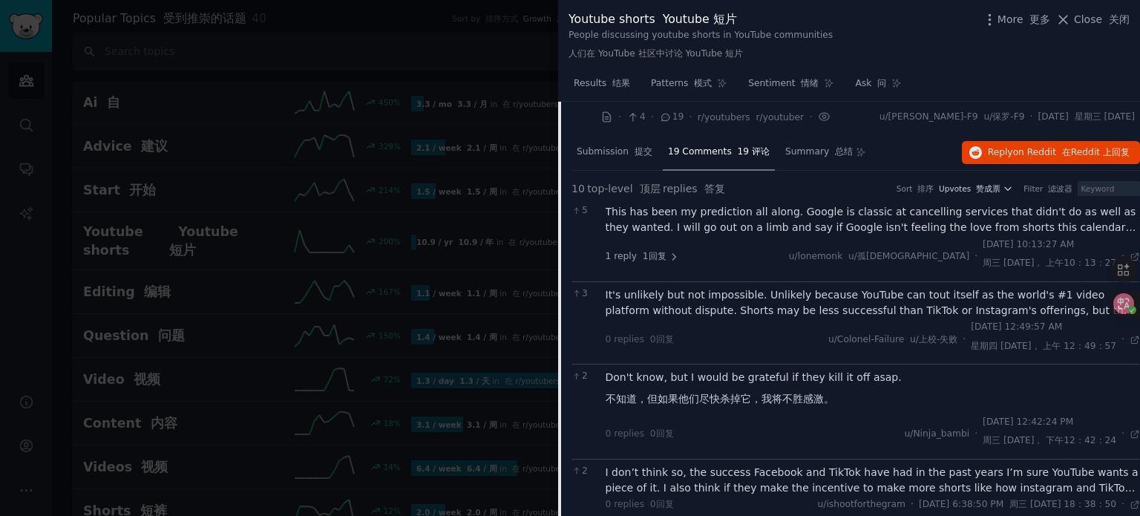
click at [766, 229] on div "This has been my prediction all along. Google is classic at cancelling services…" at bounding box center [873, 219] width 535 height 31
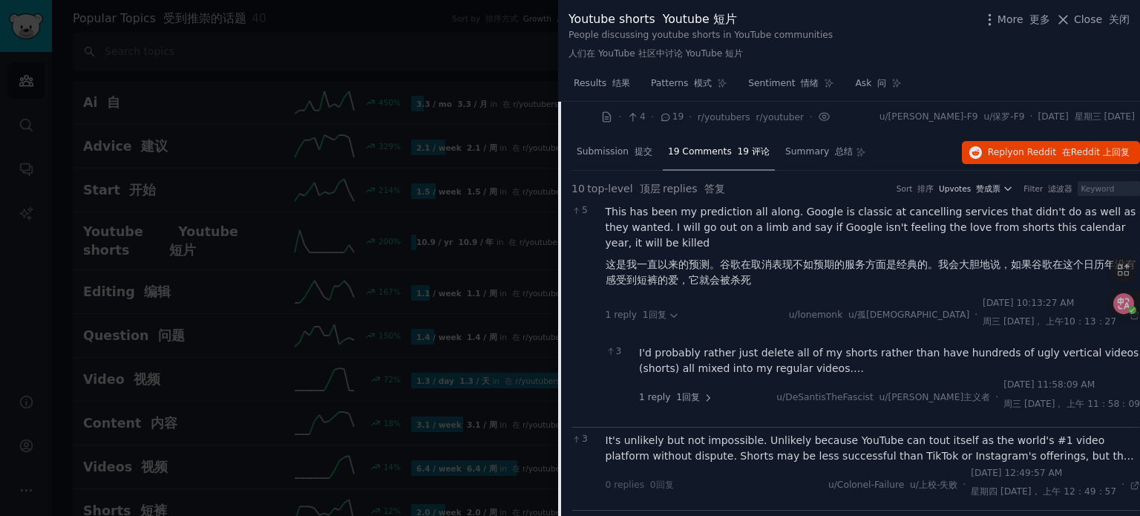
scroll to position [1518, 0]
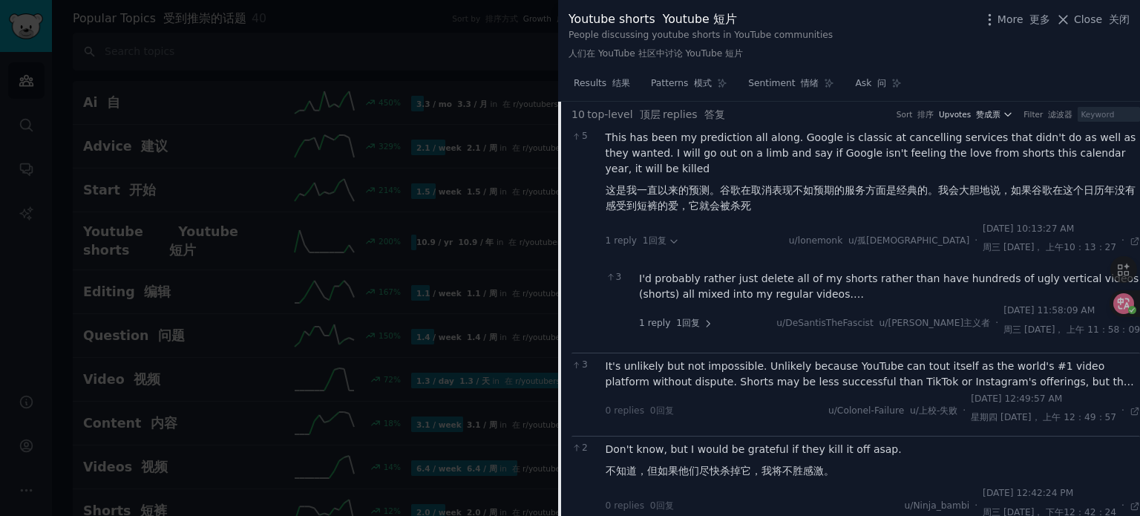
click at [745, 294] on div "I'd probably rather just delete all of my shorts rather than have hundreds of u…" at bounding box center [889, 286] width 501 height 31
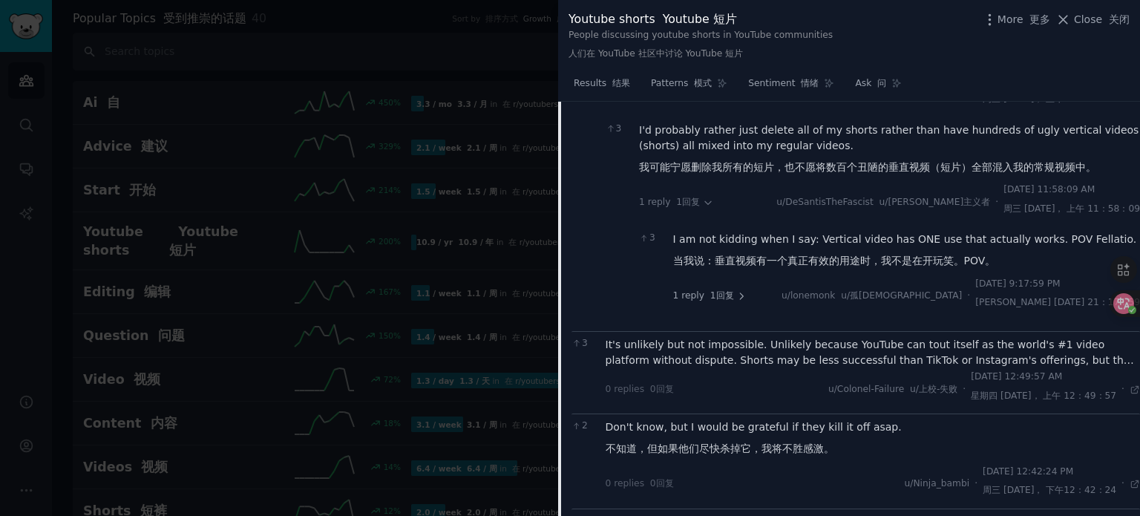
scroll to position [1740, 0]
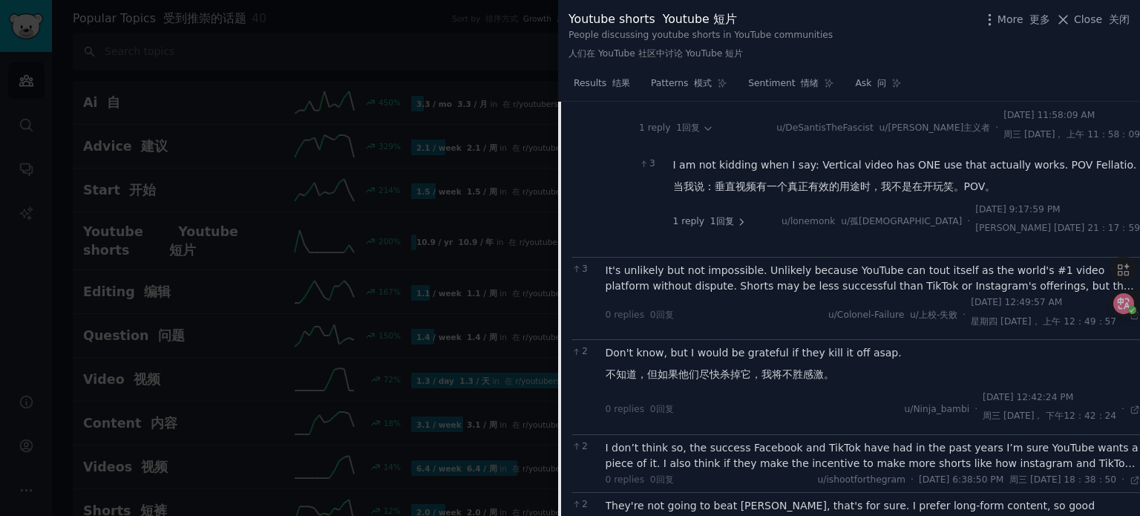
click at [761, 286] on div "It's unlikely but not impossible. Unlikely because YouTube can tout itself as t…" at bounding box center [873, 278] width 535 height 31
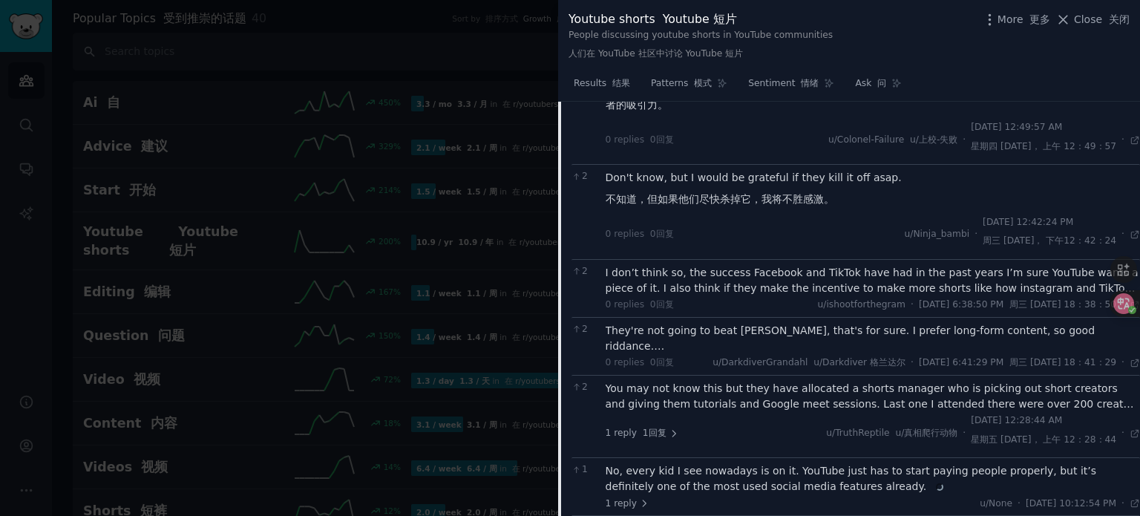
scroll to position [2037, 0]
click at [761, 282] on div "I don’t think so, the success Facebook and TikTok have had in the past years I’…" at bounding box center [873, 279] width 535 height 31
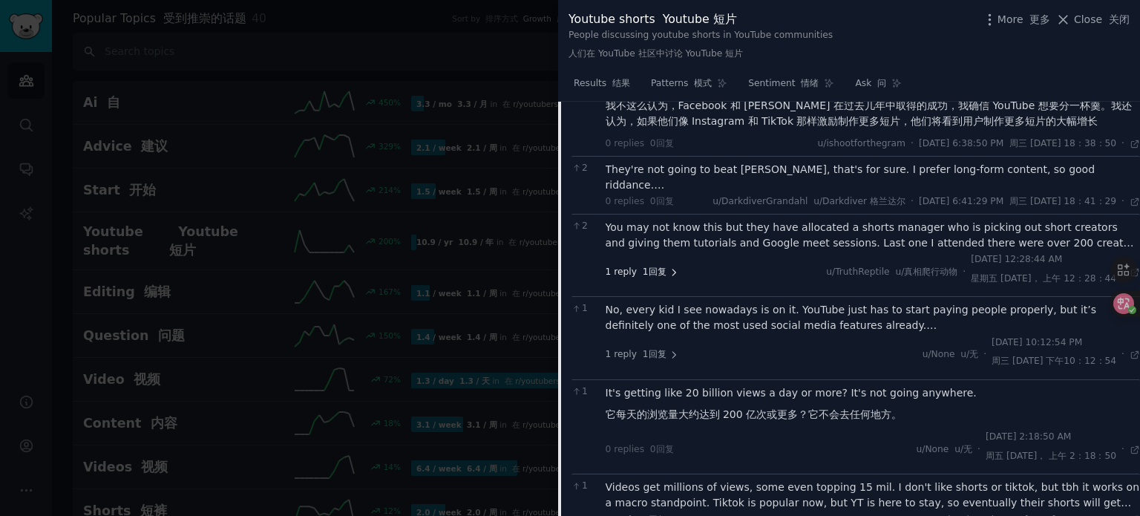
scroll to position [2260, 0]
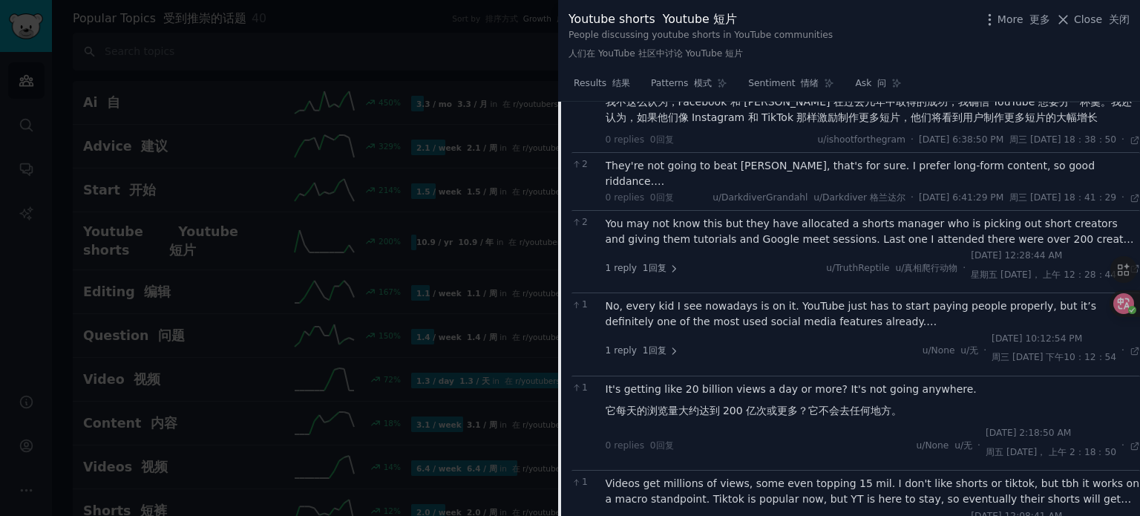
click at [670, 247] on div "You may not know this but they have allocated a shorts manager who is picking o…" at bounding box center [873, 231] width 535 height 31
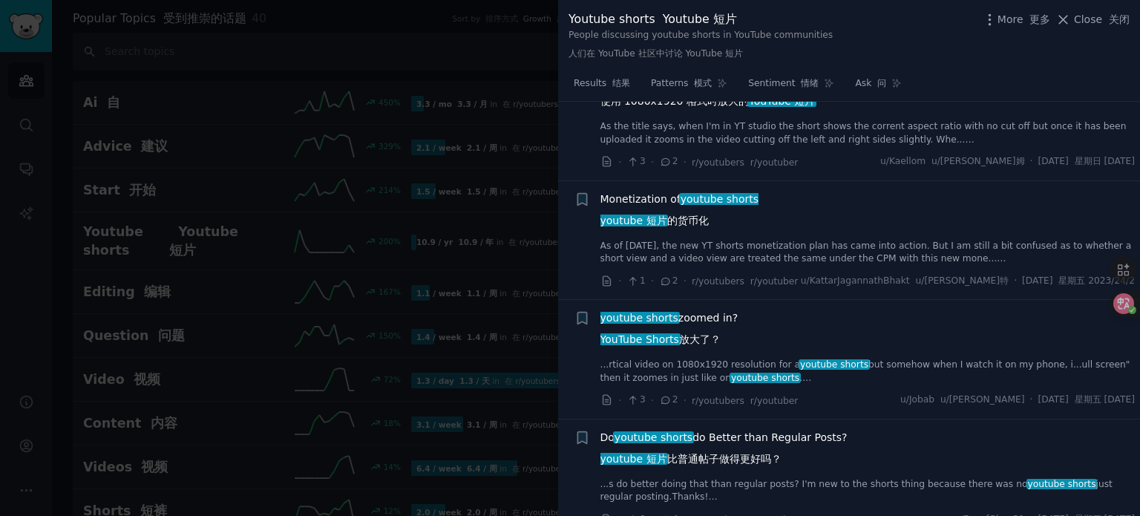
scroll to position [2927, 0]
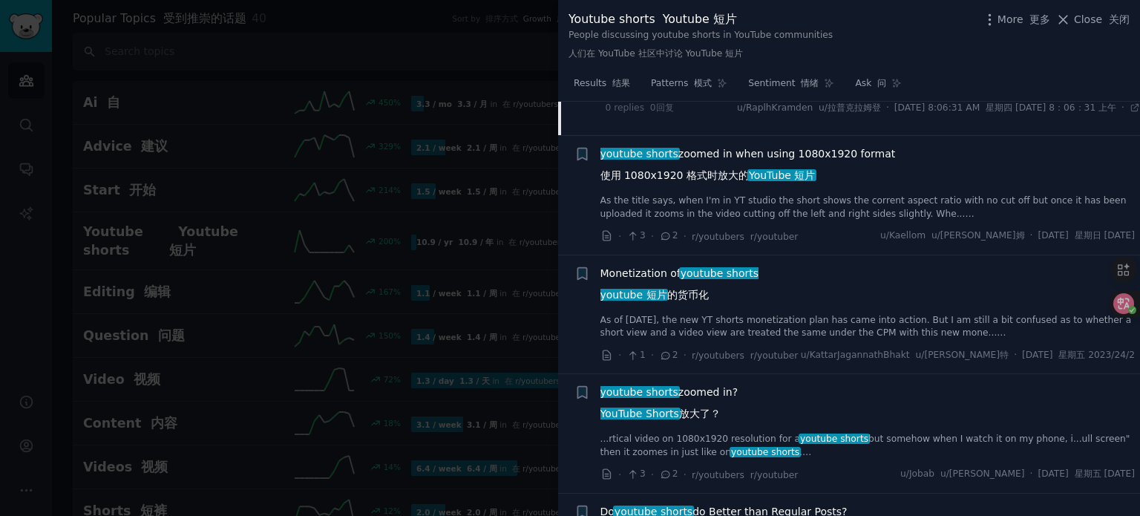
click at [730, 340] on link "As of Feb 1st, the new YT shorts monetization plan has came into action. But I …" at bounding box center [867, 327] width 535 height 26
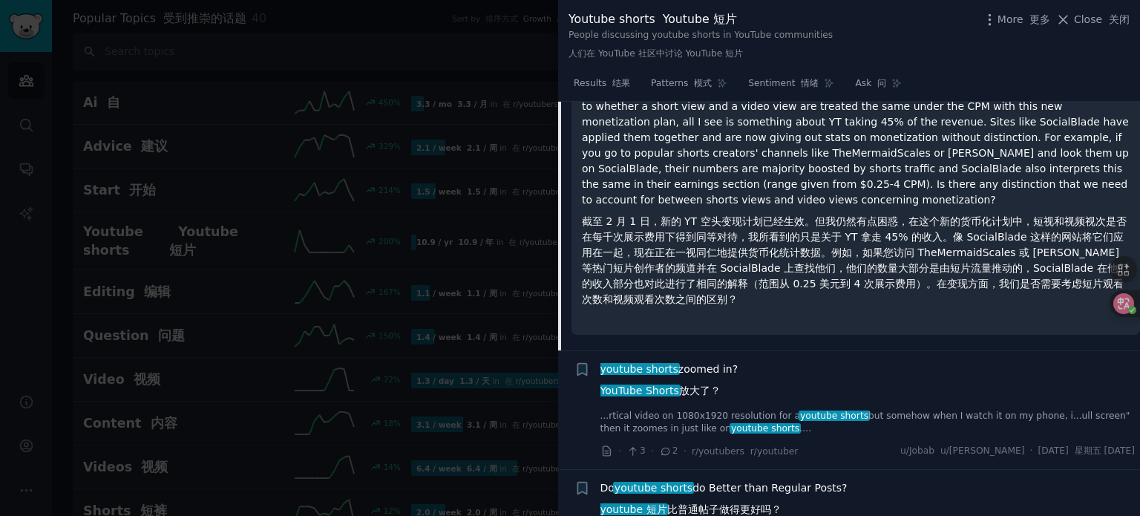
scroll to position [1830, 0]
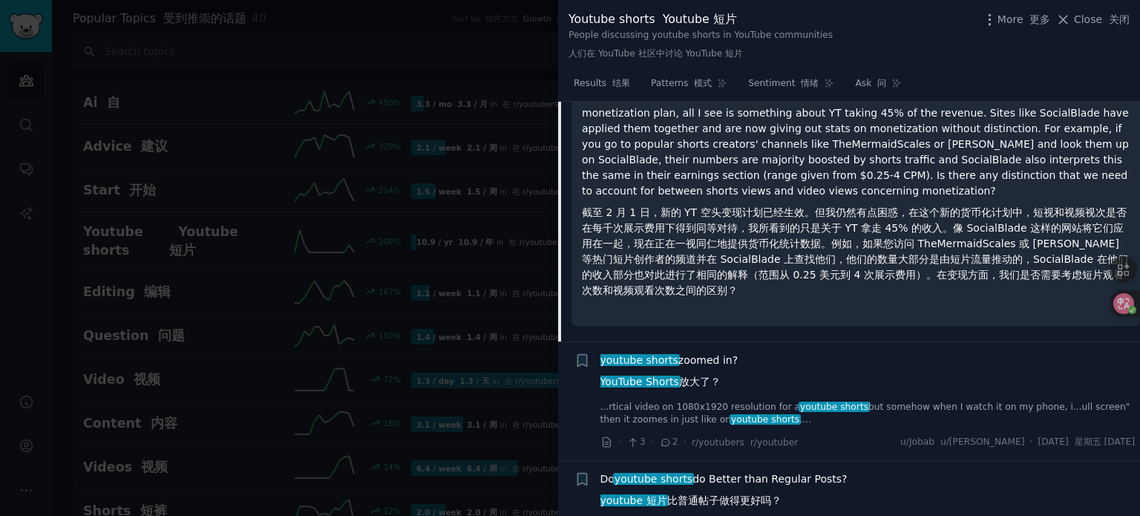
click at [350, 249] on div at bounding box center [570, 258] width 1140 height 516
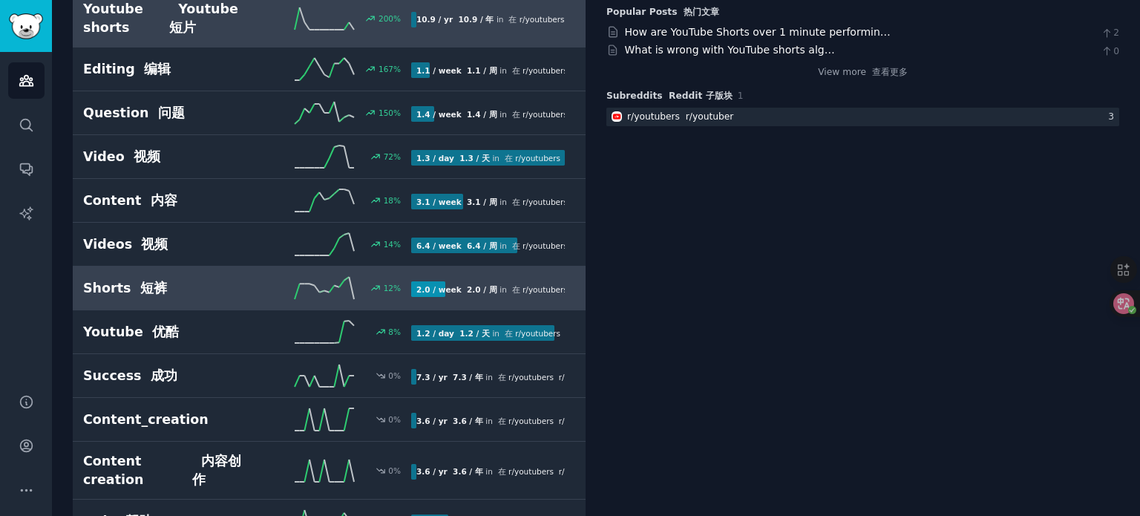
scroll to position [148, 0]
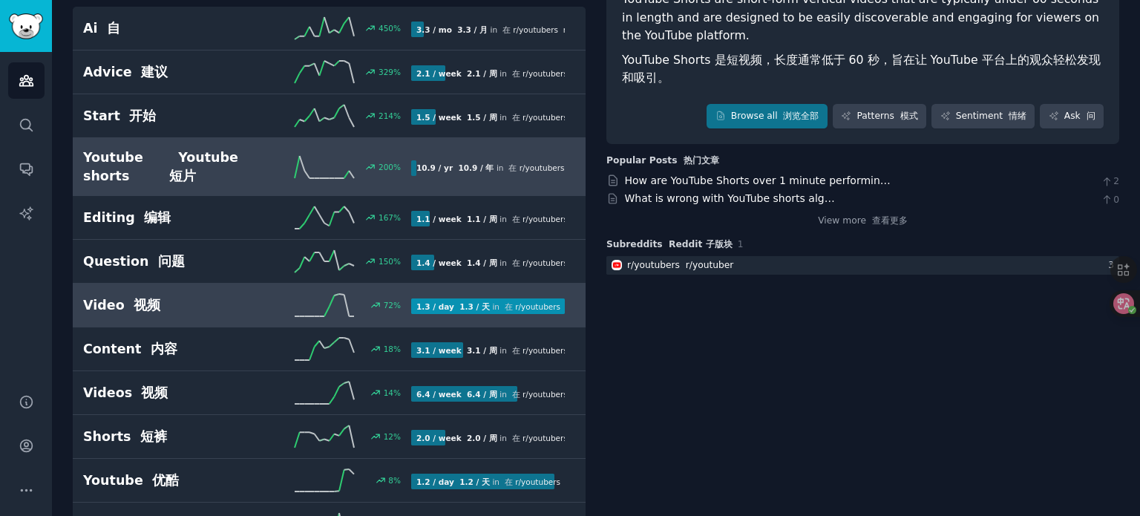
click at [222, 296] on h2 "Video 视频" at bounding box center [165, 305] width 164 height 19
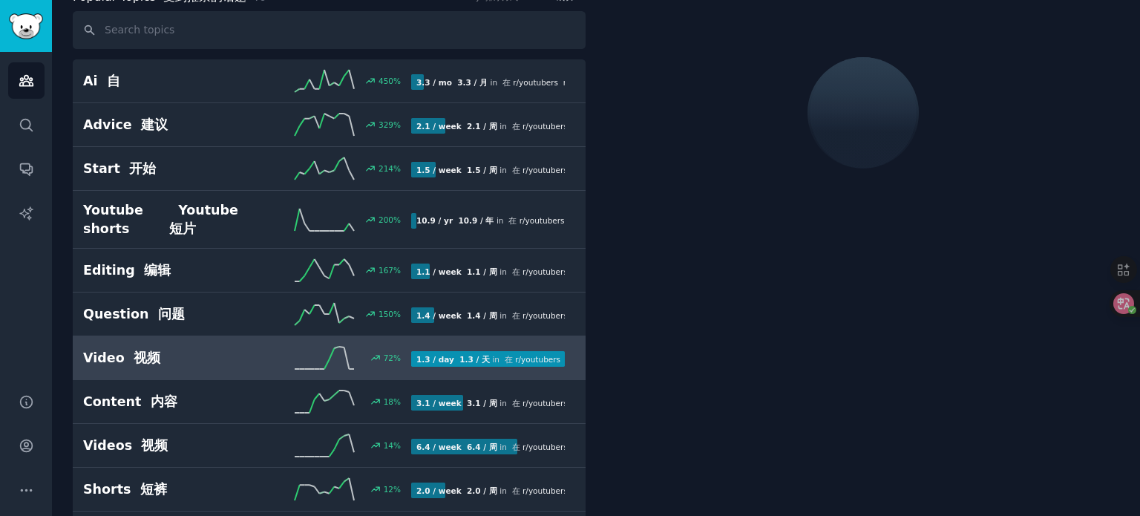
scroll to position [74, 0]
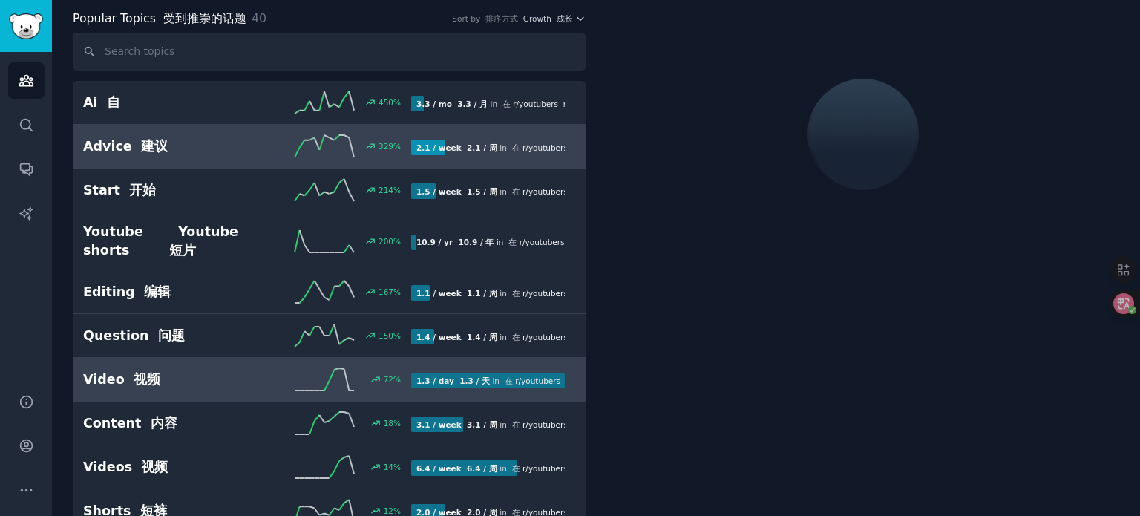
click at [234, 151] on h2 "Advice 建议" at bounding box center [165, 146] width 164 height 19
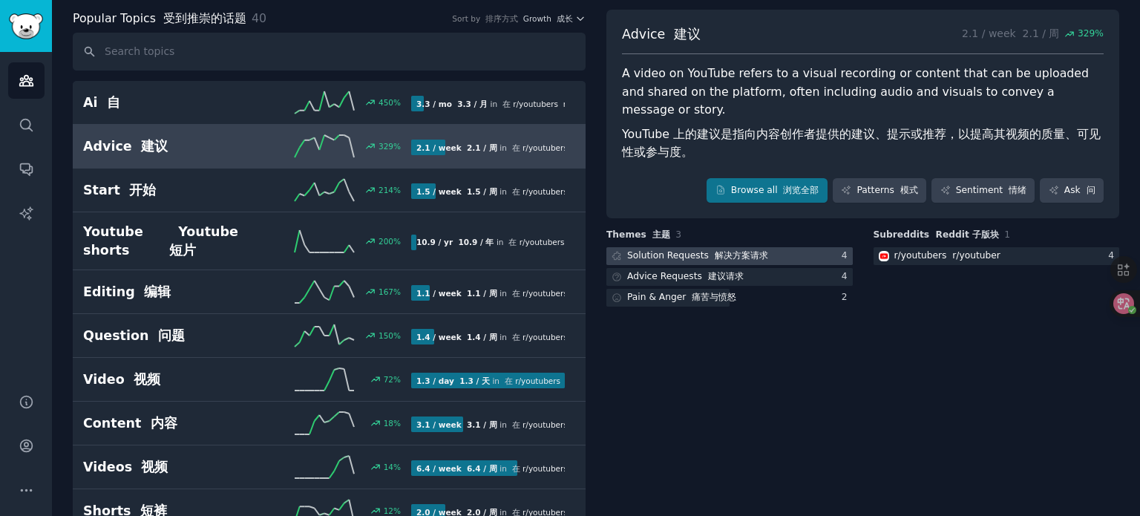
click at [759, 252] on font "解决方案请求" at bounding box center [741, 255] width 53 height 10
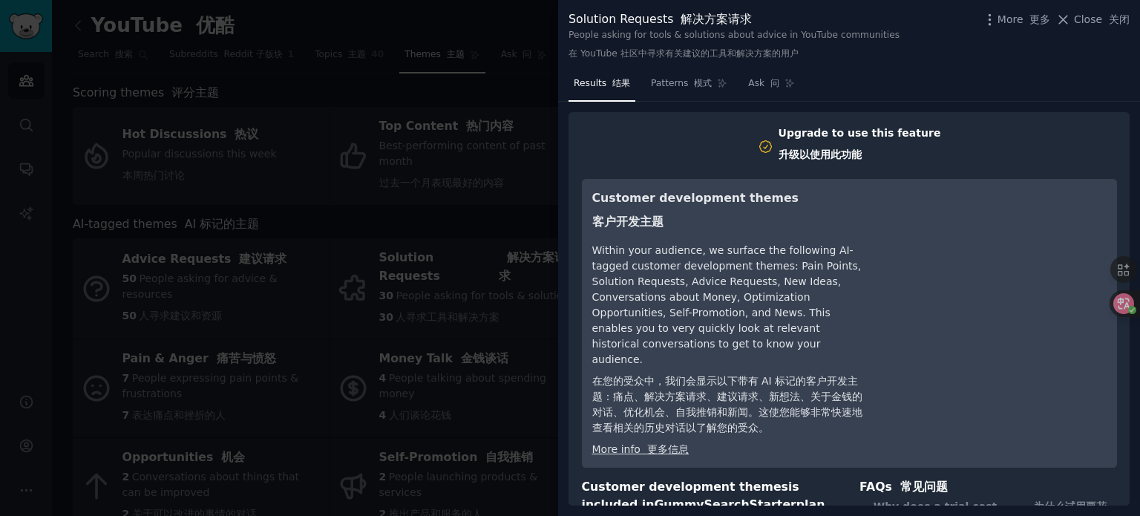
click at [365, 211] on div at bounding box center [570, 258] width 1140 height 516
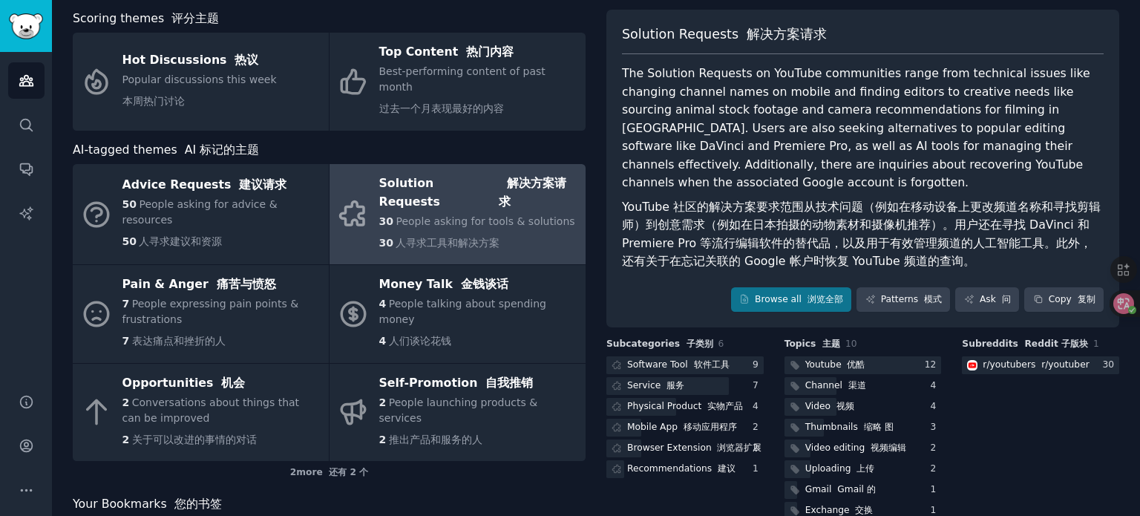
scroll to position [141, 0]
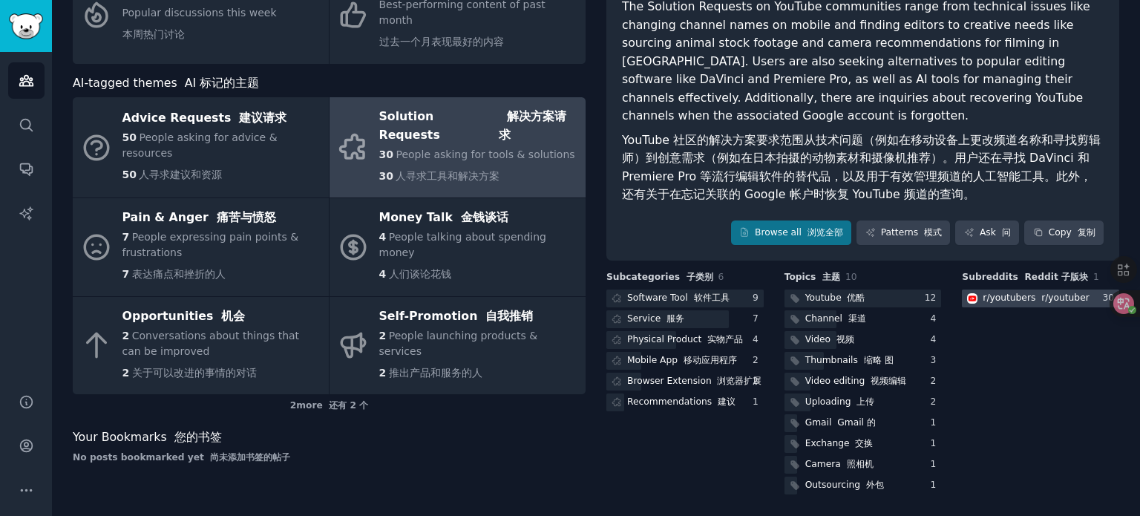
click at [1003, 292] on div "r/ youtubers r/youtuber" at bounding box center [1035, 298] width 106 height 13
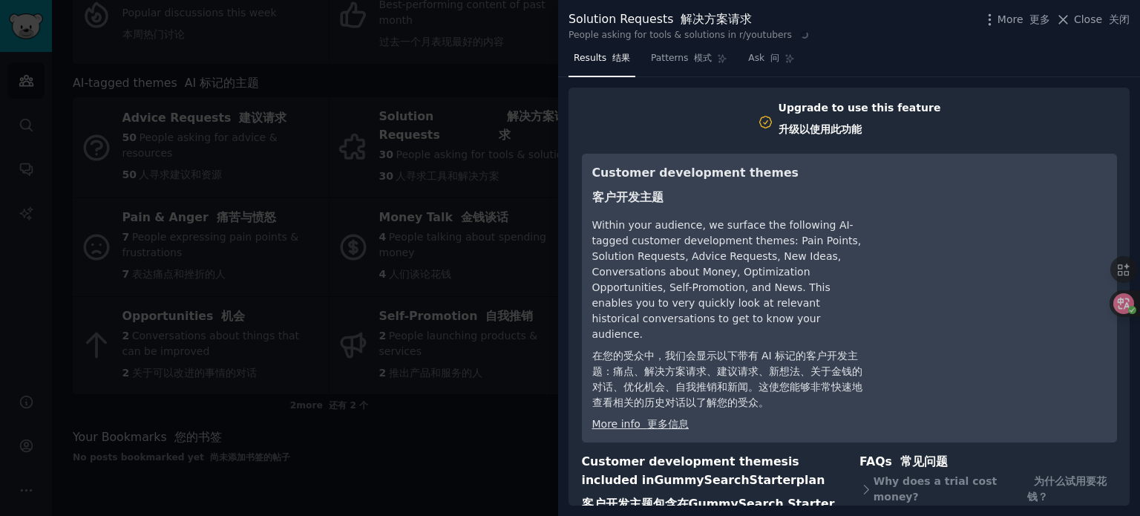
click at [496, 257] on div at bounding box center [570, 258] width 1140 height 516
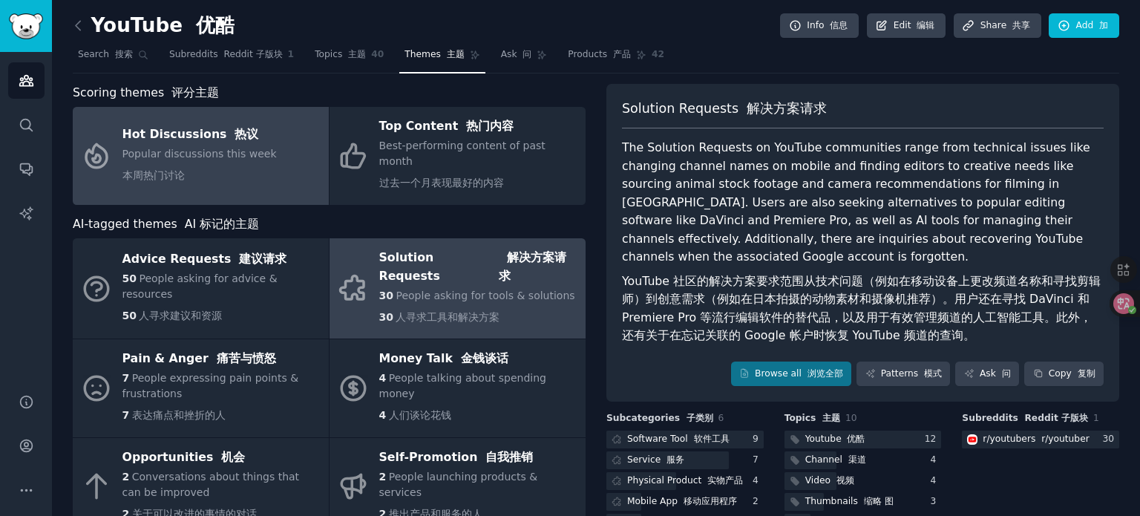
click at [144, 169] on font "本周热门讨论" at bounding box center [153, 175] width 62 height 12
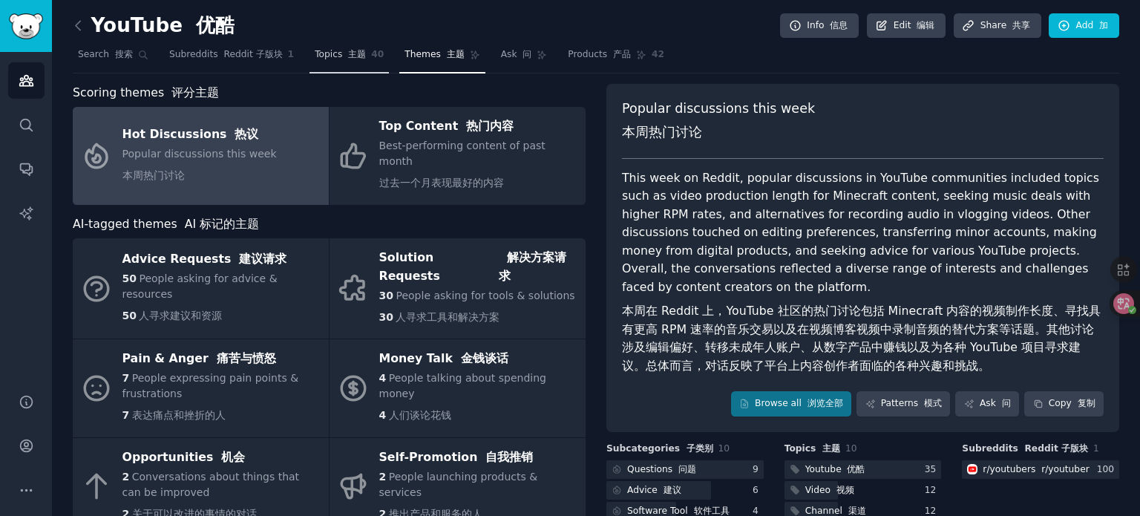
click at [350, 58] on font "主题" at bounding box center [357, 54] width 18 height 10
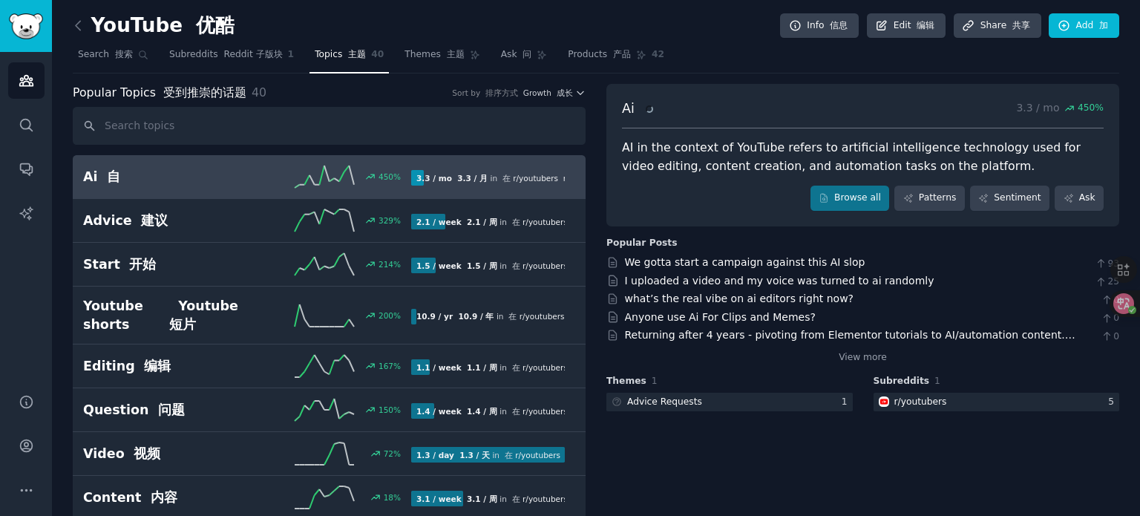
click at [199, 183] on h2 "Ai 自" at bounding box center [165, 177] width 164 height 19
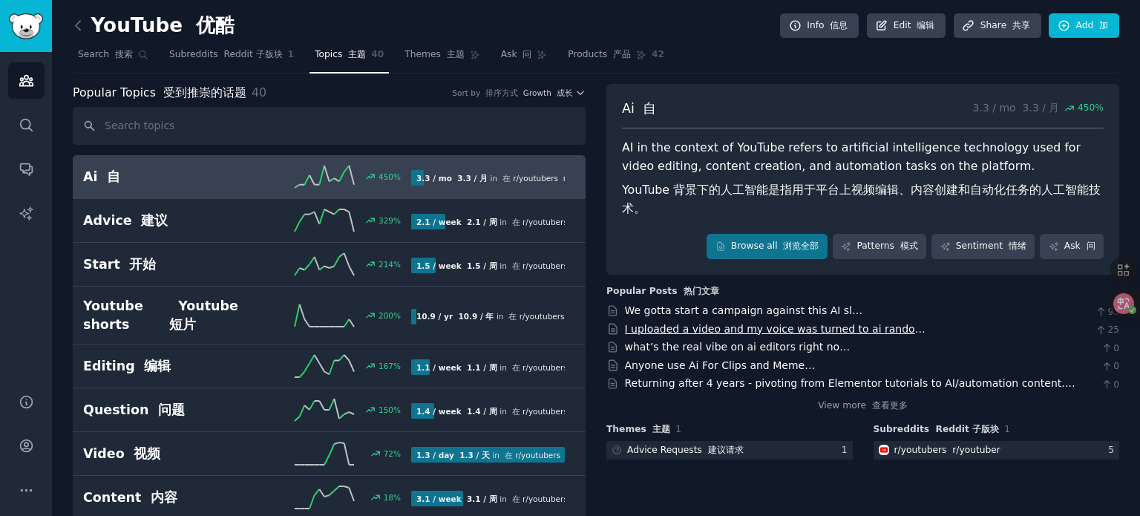
scroll to position [74, 0]
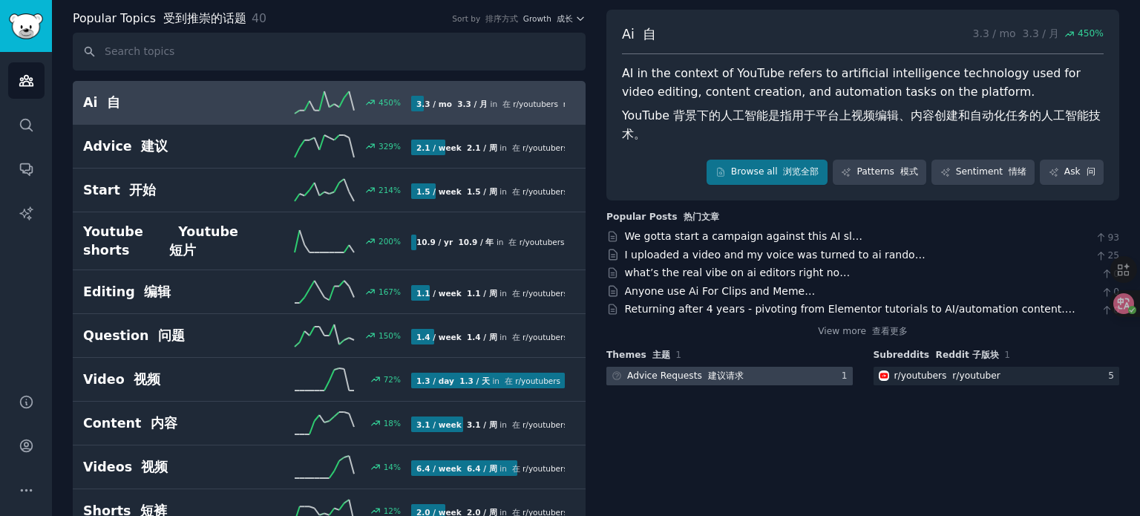
click at [799, 370] on div at bounding box center [729, 376] width 246 height 19
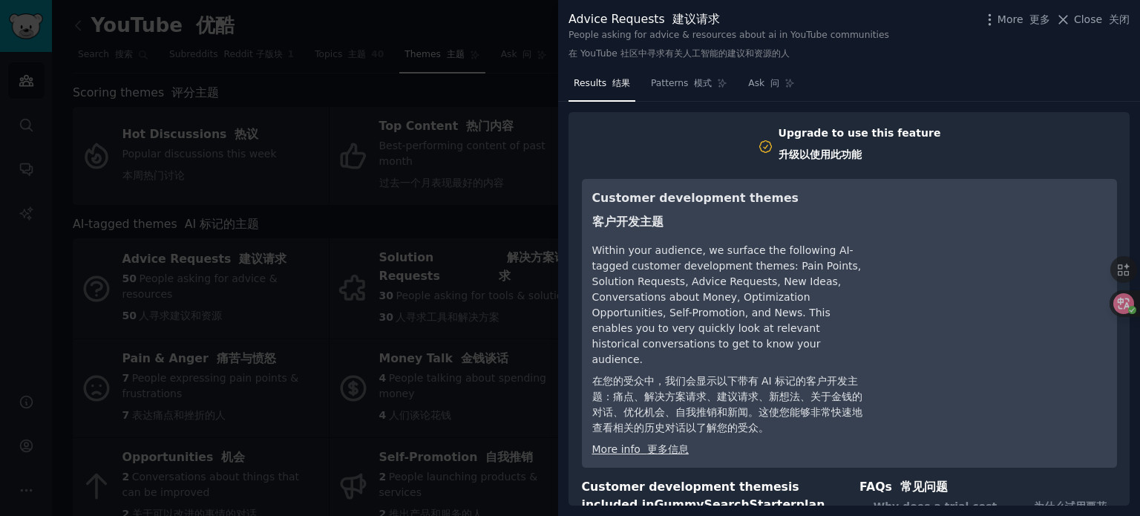
click at [378, 324] on div at bounding box center [570, 258] width 1140 height 516
click at [232, 36] on div at bounding box center [570, 258] width 1140 height 516
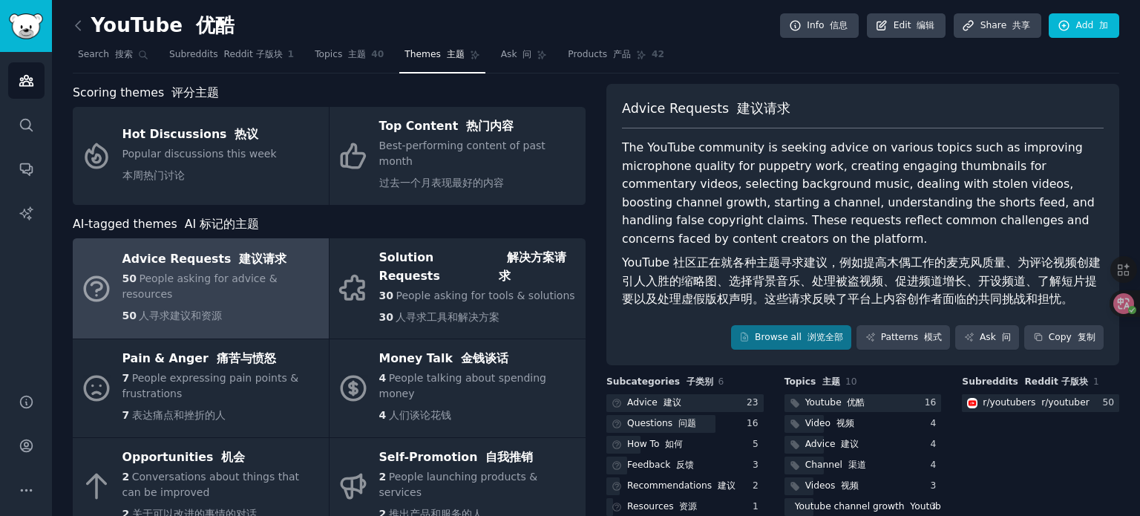
click at [55, 34] on div "YouTube 优酷 Info 信息 Edit 编辑 Share 共享 Add 加 Search 搜索 Subreddits Reddit 子版块 1 Top…" at bounding box center [596, 318] width 1088 height 637
click at [67, 31] on div "YouTube 优酷 Info 信息 Edit 编辑 Share 共享 Add 加 Search 搜索 Subreddits Reddit 子版块 1 Top…" at bounding box center [596, 318] width 1088 height 637
click at [73, 30] on icon at bounding box center [78, 26] width 16 height 16
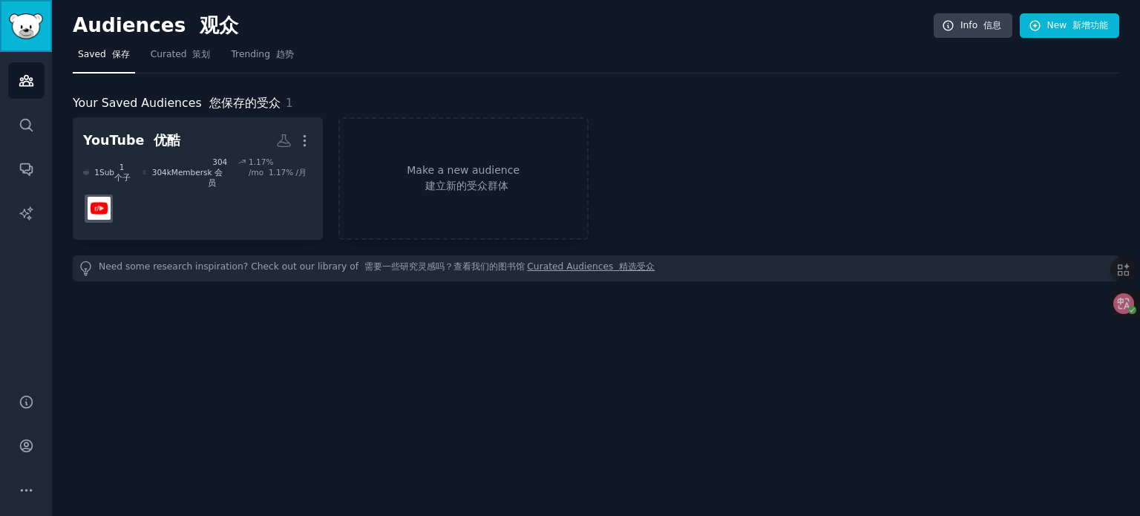
click at [20, 27] on img "Sidebar" at bounding box center [26, 26] width 34 height 26
click at [26, 79] on icon "Sidebar" at bounding box center [25, 81] width 13 height 10
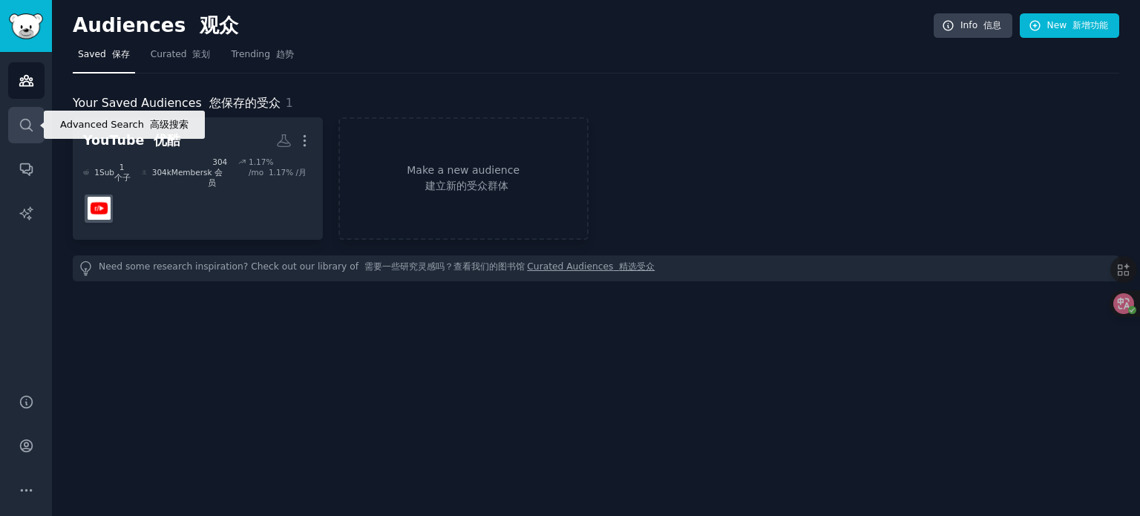
click at [26, 119] on icon "Sidebar" at bounding box center [27, 125] width 16 height 16
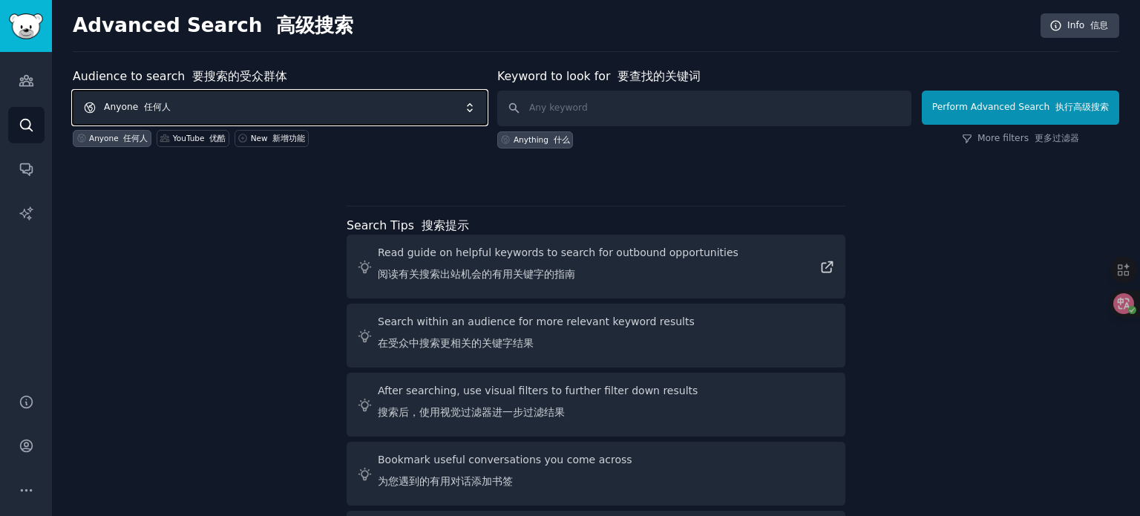
click at [396, 101] on span "Anyone 任何人" at bounding box center [280, 108] width 414 height 34
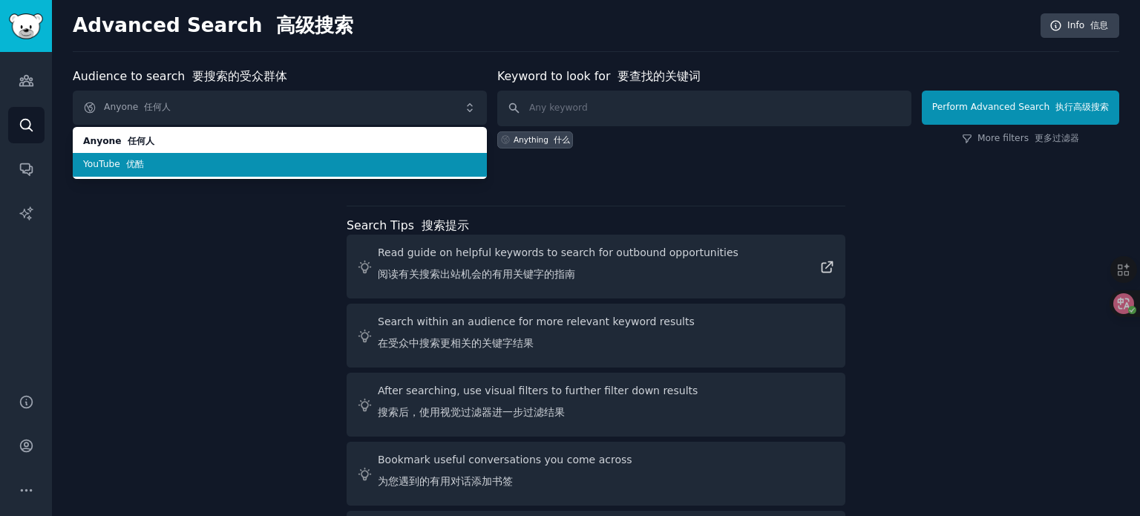
click at [252, 160] on span "YouTube 优酷" at bounding box center [279, 164] width 393 height 13
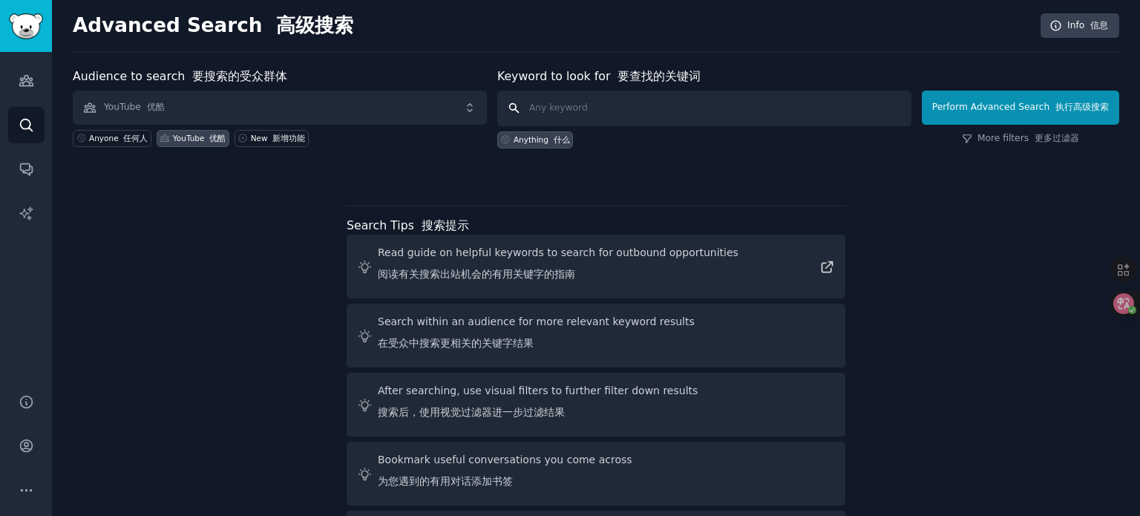
click at [623, 108] on input "text" at bounding box center [704, 109] width 414 height 36
click at [1006, 106] on button "Perform Advanced Search 执行高级搜索" at bounding box center [1020, 108] width 197 height 34
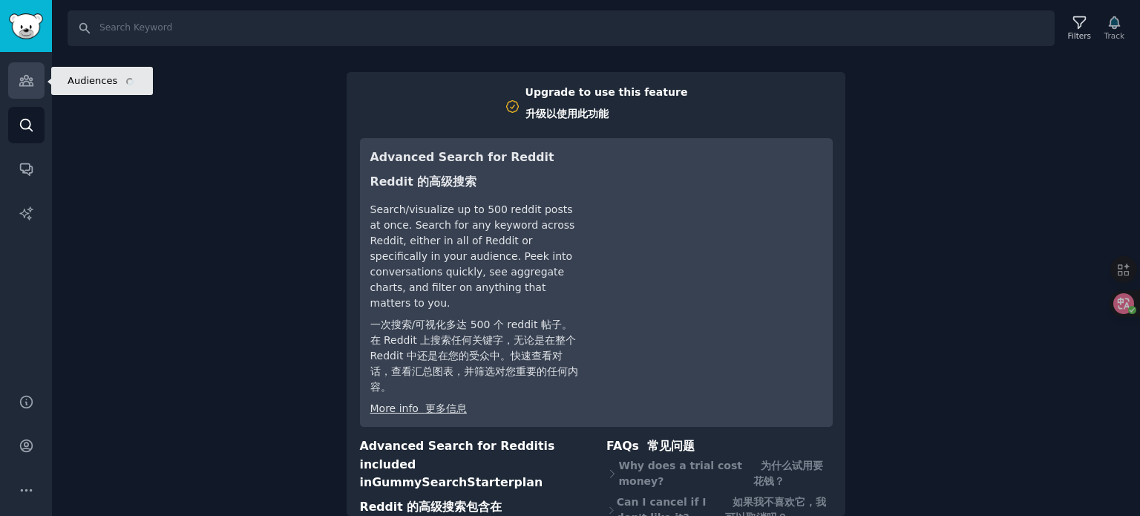
click at [19, 87] on icon "Sidebar" at bounding box center [27, 81] width 16 height 16
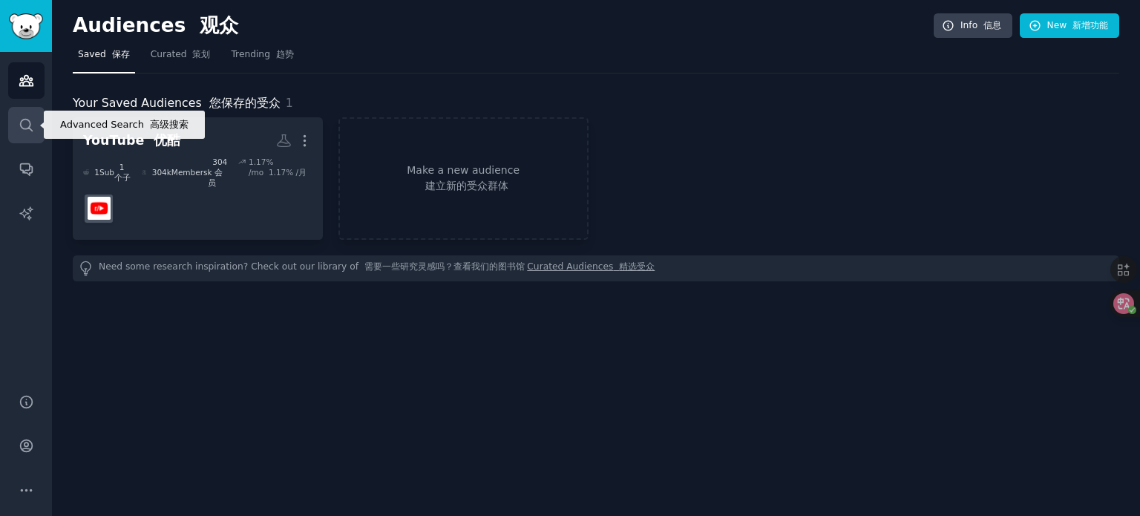
click at [22, 119] on icon "Sidebar" at bounding box center [26, 125] width 12 height 12
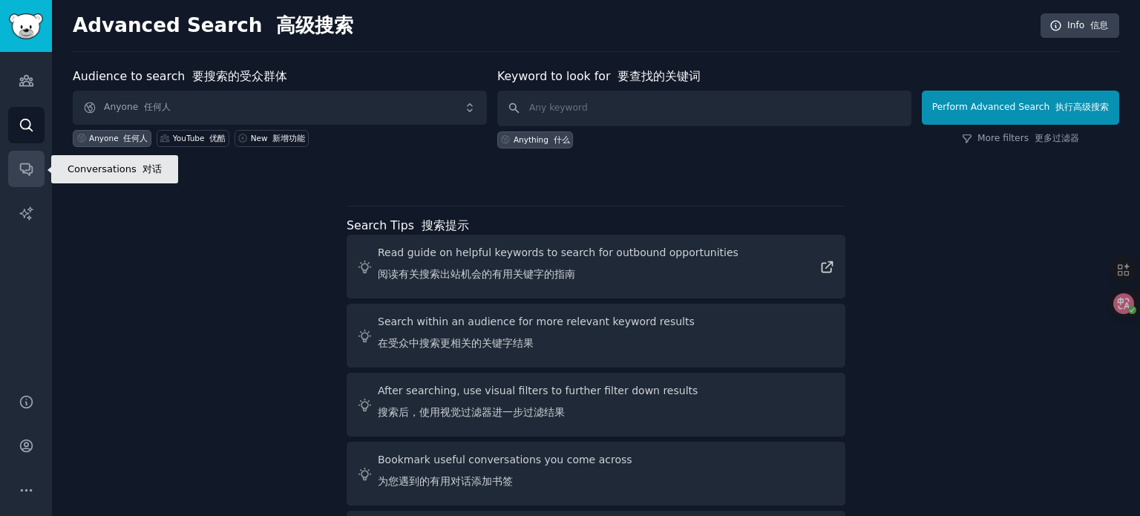
click at [29, 170] on icon "Sidebar" at bounding box center [26, 170] width 12 height 12
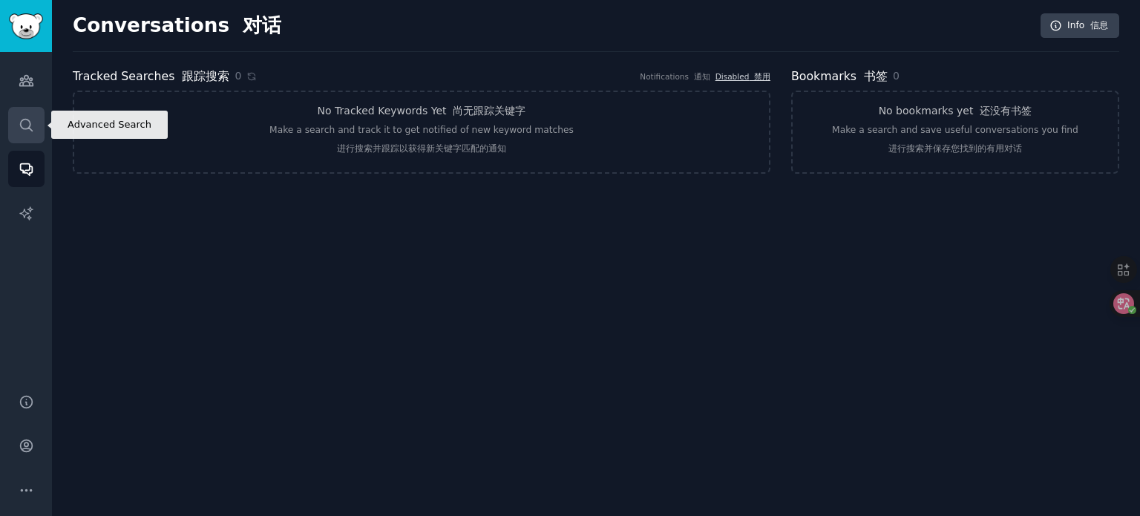
click at [30, 122] on icon "Sidebar" at bounding box center [26, 125] width 12 height 12
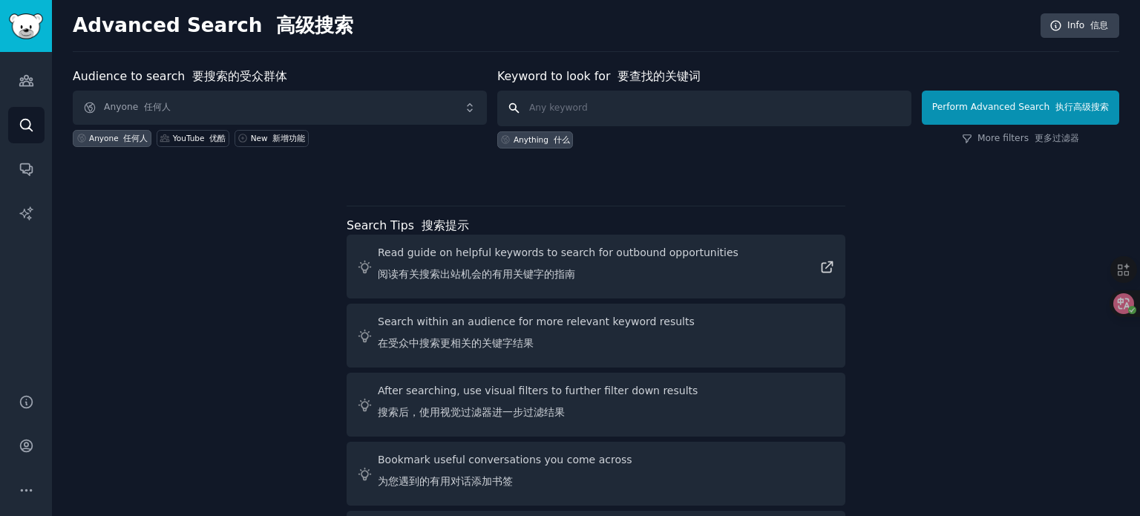
click at [640, 100] on input "text" at bounding box center [704, 109] width 414 height 36
type input "YouTube"
click at [522, 135] on div "Anything 什么" at bounding box center [542, 139] width 56 height 10
